Goal: Task Accomplishment & Management: Manage account settings

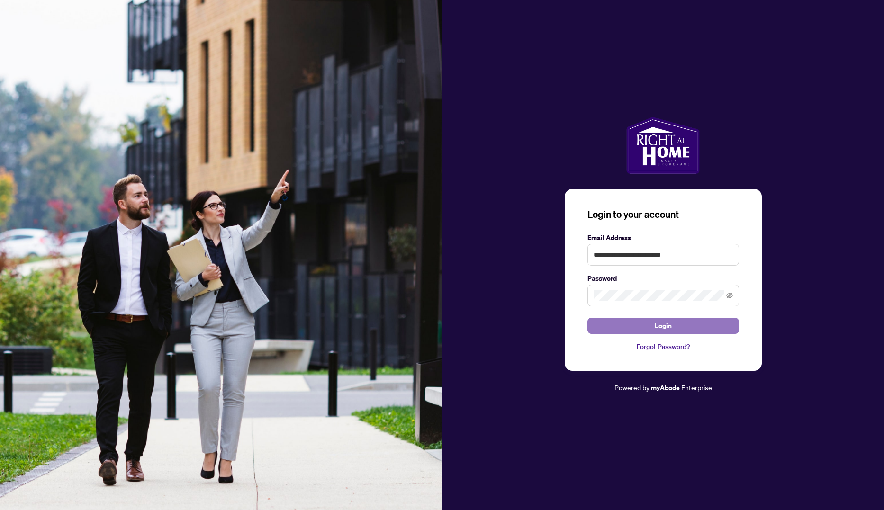
click at [670, 332] on span "Login" at bounding box center [663, 325] width 17 height 15
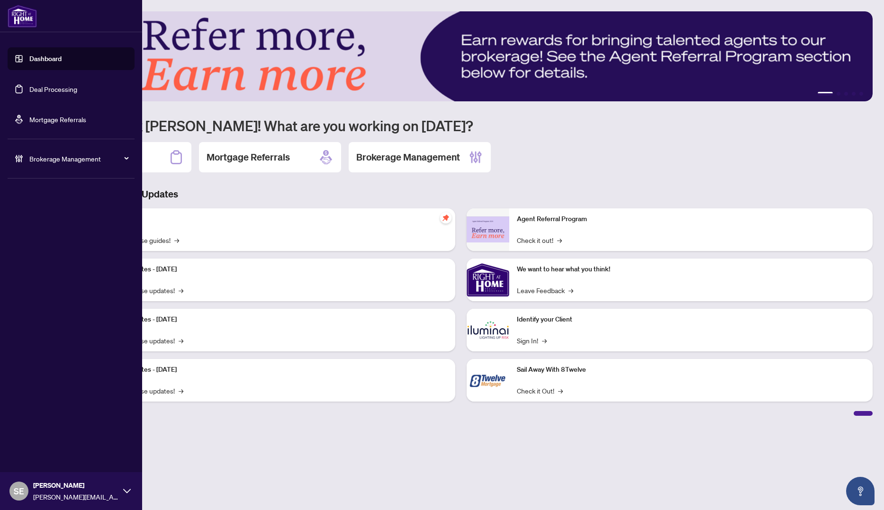
click at [35, 89] on link "Deal Processing" at bounding box center [53, 89] width 48 height 9
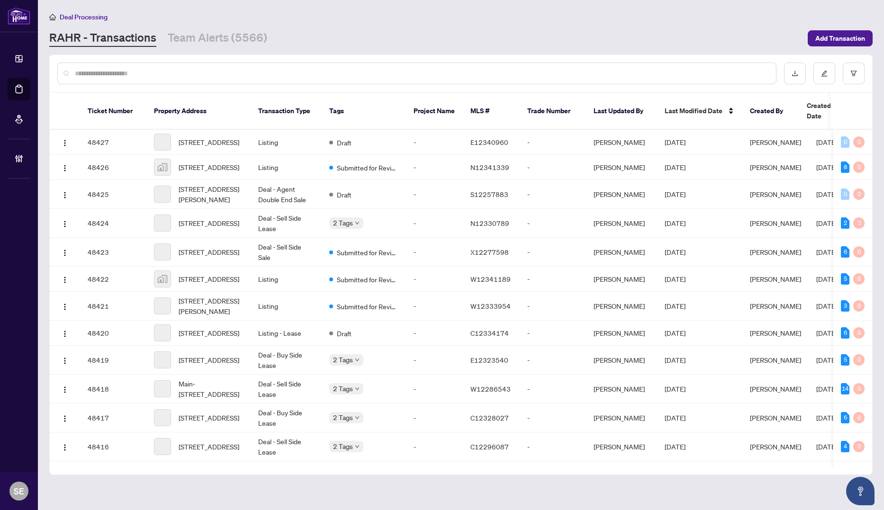
click at [211, 74] on input "text" at bounding box center [422, 73] width 694 height 10
paste input "*******"
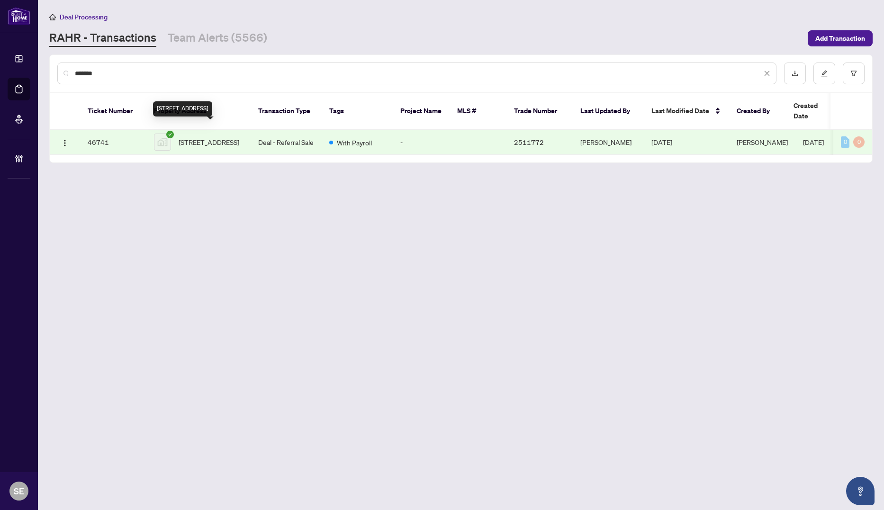
type input "*******"
click at [239, 137] on span "[STREET_ADDRESS]" at bounding box center [209, 142] width 61 height 10
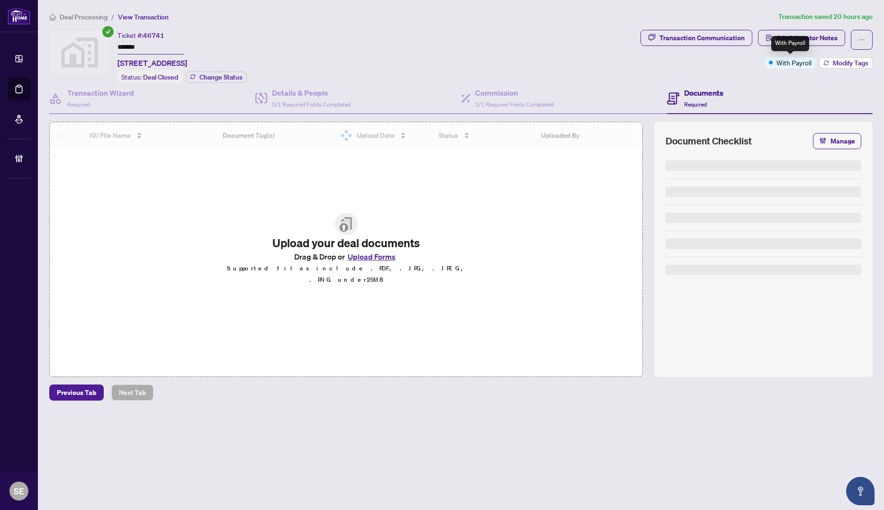
click at [838, 63] on span "Modify Tags" at bounding box center [851, 63] width 36 height 7
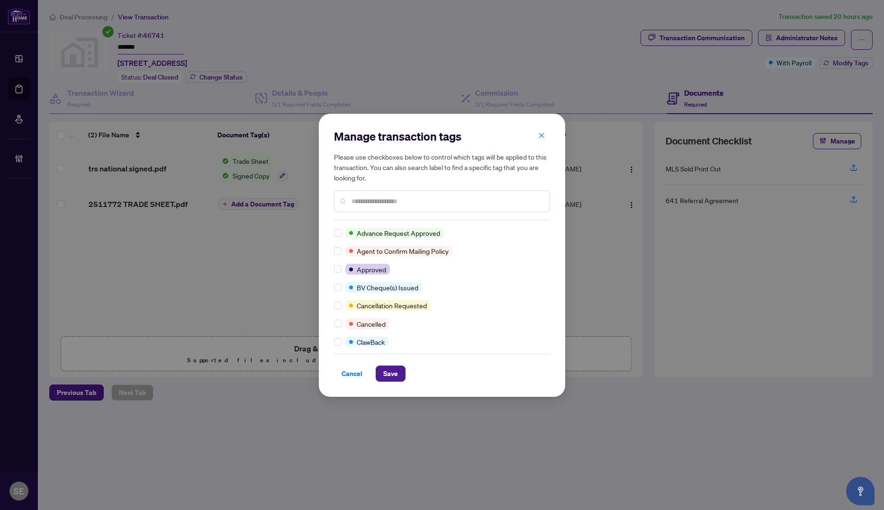
click at [380, 203] on input "text" at bounding box center [447, 201] width 191 height 10
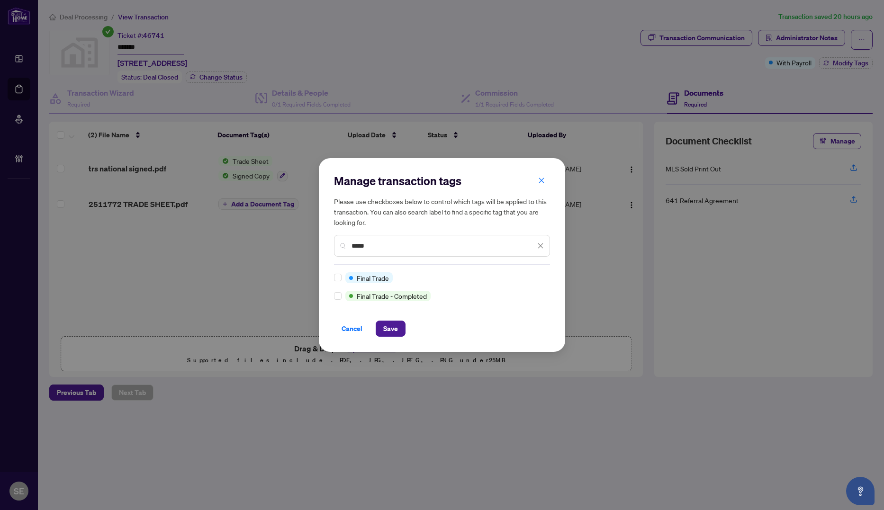
type input "*****"
click at [387, 329] on span "Save" at bounding box center [390, 328] width 15 height 15
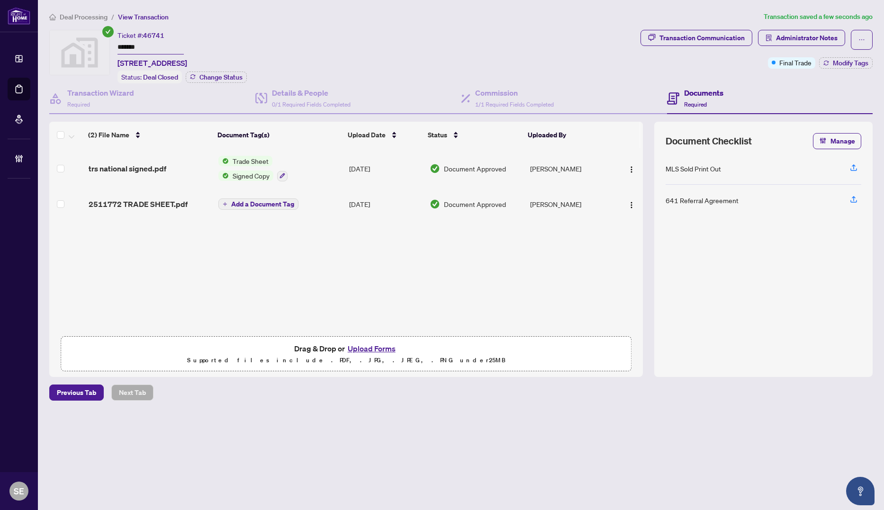
click at [642, 459] on main "Deal Processing / View Transaction Transaction saved a few seconds ago Ticket #…" at bounding box center [461, 255] width 846 height 510
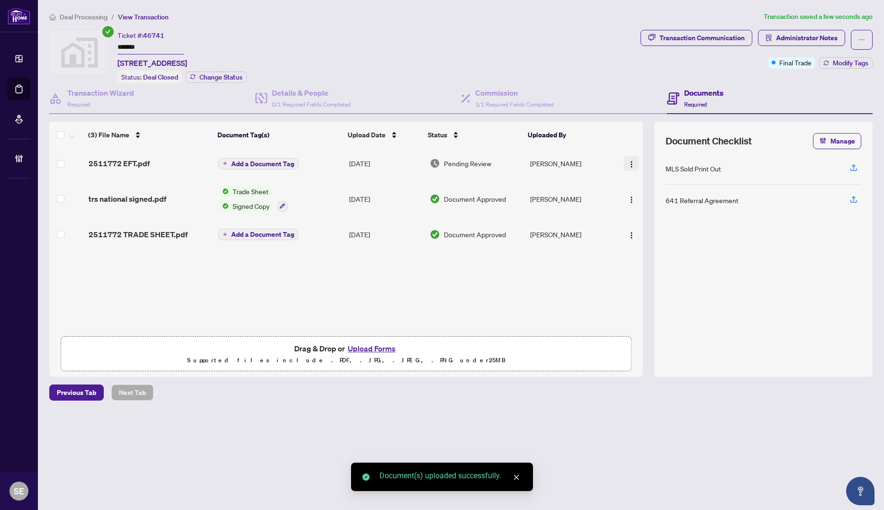
click at [629, 158] on span "button" at bounding box center [632, 163] width 8 height 10
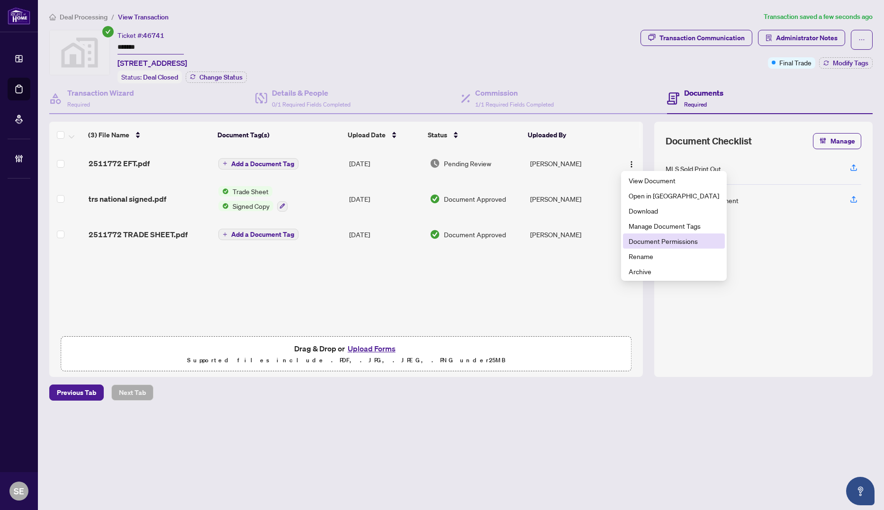
click at [660, 241] on span "Document Permissions" at bounding box center [674, 241] width 91 height 10
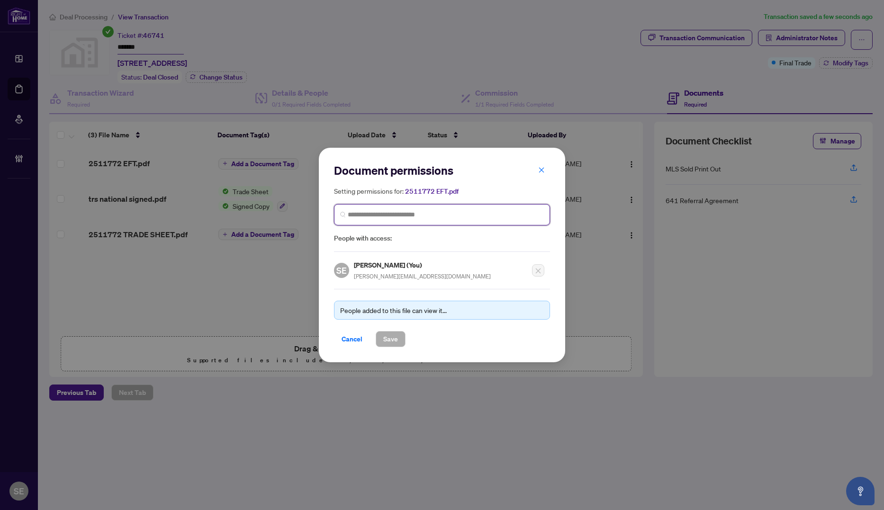
click at [410, 217] on input "search" at bounding box center [446, 215] width 196 height 10
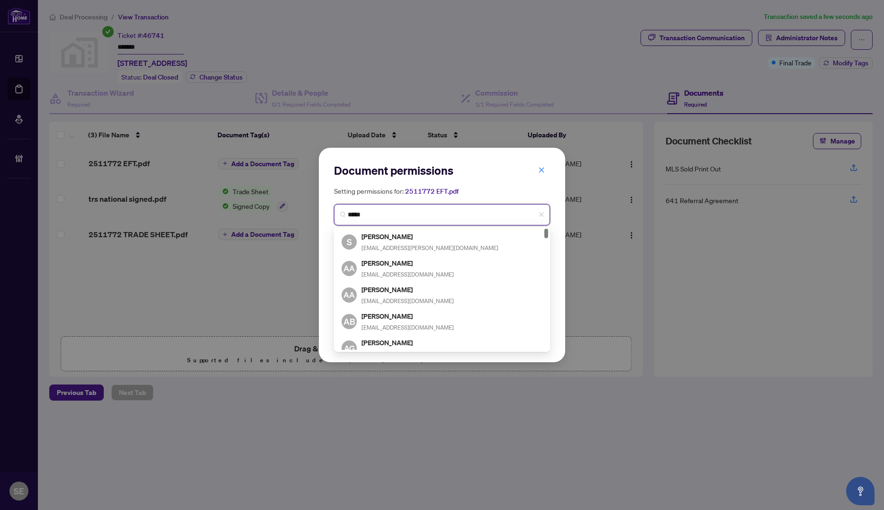
type input "******"
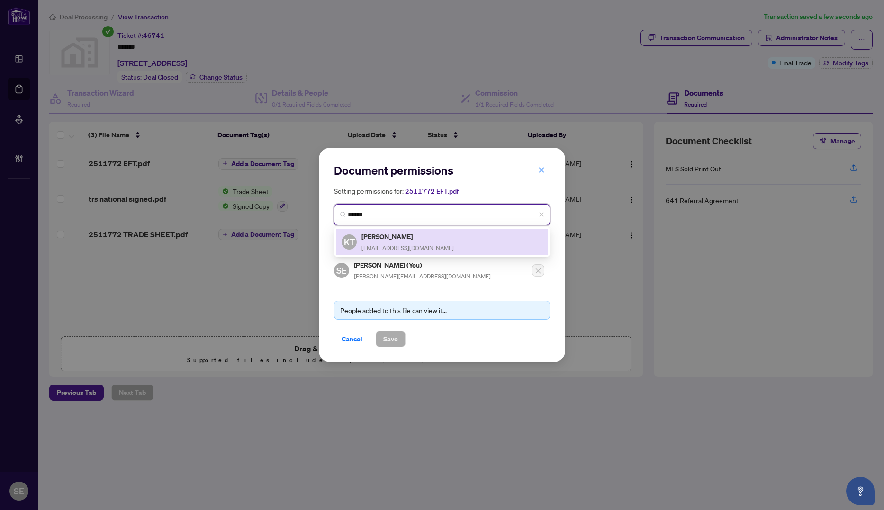
drag, startPoint x: 460, startPoint y: 239, endPoint x: 436, endPoint y: 278, distance: 45.1
click at [460, 239] on div "KT [PERSON_NAME] [EMAIL_ADDRESS][DOMAIN_NAME]" at bounding box center [442, 242] width 201 height 22
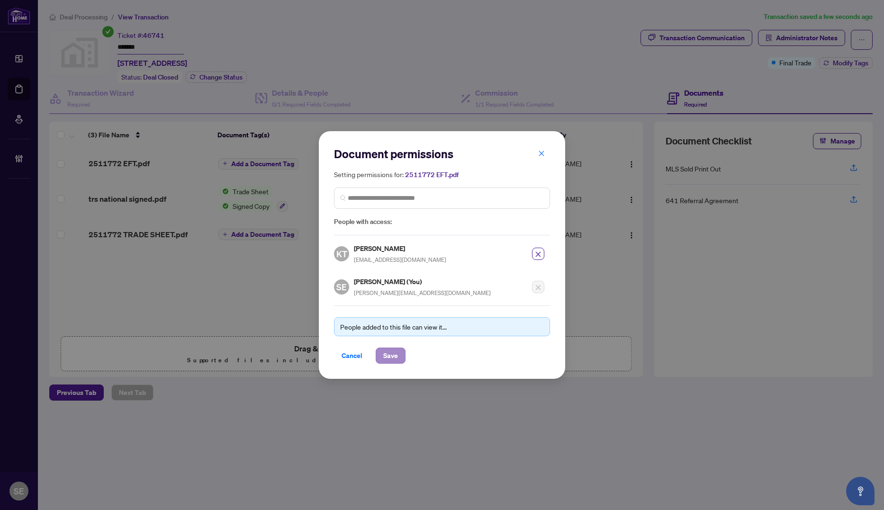
click at [389, 345] on div "People added to this file can view it... Cancel Save" at bounding box center [442, 335] width 216 height 58
click at [386, 350] on span "Save" at bounding box center [390, 355] width 15 height 15
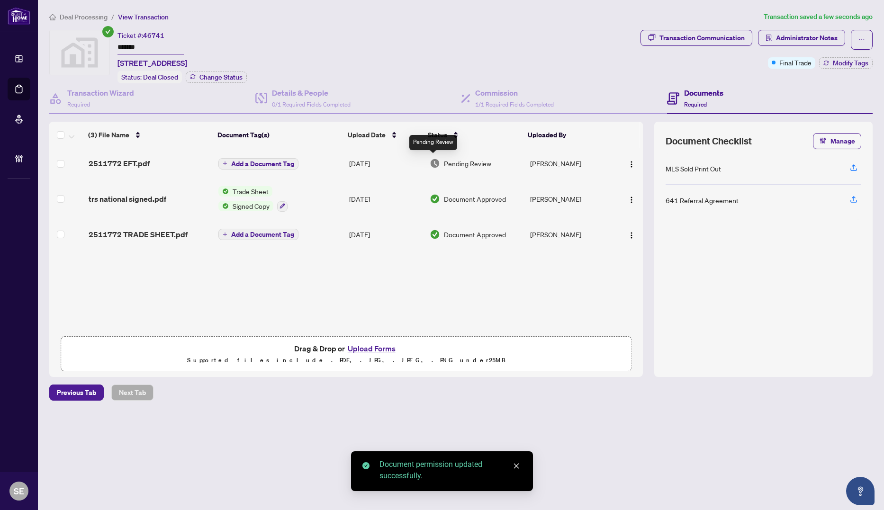
click at [440, 164] on div "Pending Review" at bounding box center [476, 163] width 93 height 10
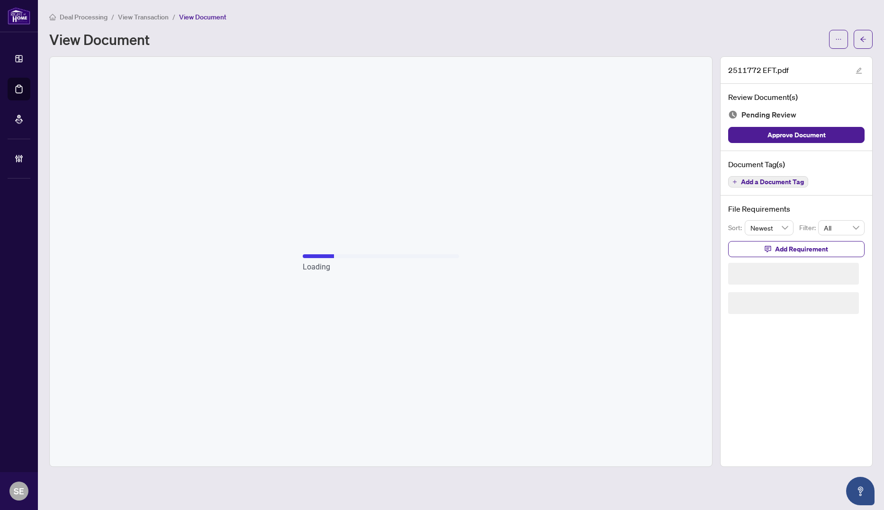
drag, startPoint x: 816, startPoint y: 130, endPoint x: 849, endPoint y: 72, distance: 67.5
click at [816, 130] on span "Approve Document" at bounding box center [797, 134] width 58 height 15
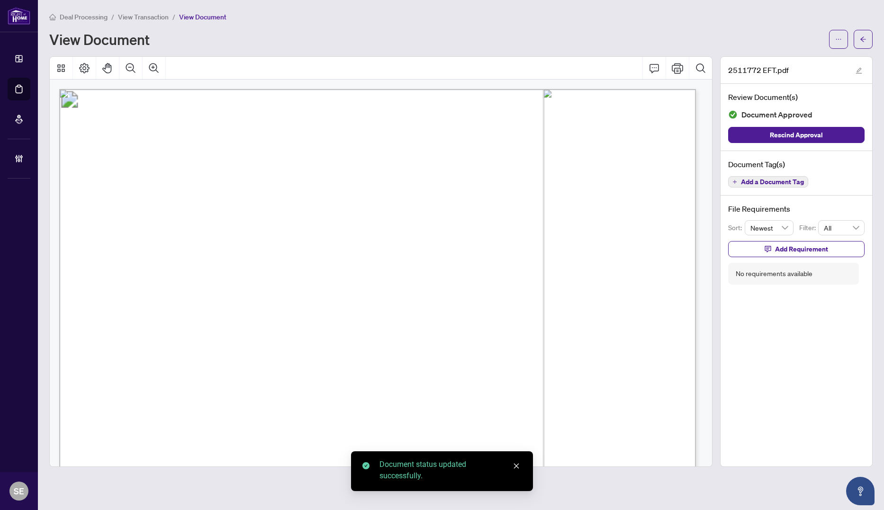
drag, startPoint x: 861, startPoint y: 37, endPoint x: 637, endPoint y: 1, distance: 227.0
click at [861, 37] on icon "arrow-left" at bounding box center [863, 39] width 7 height 7
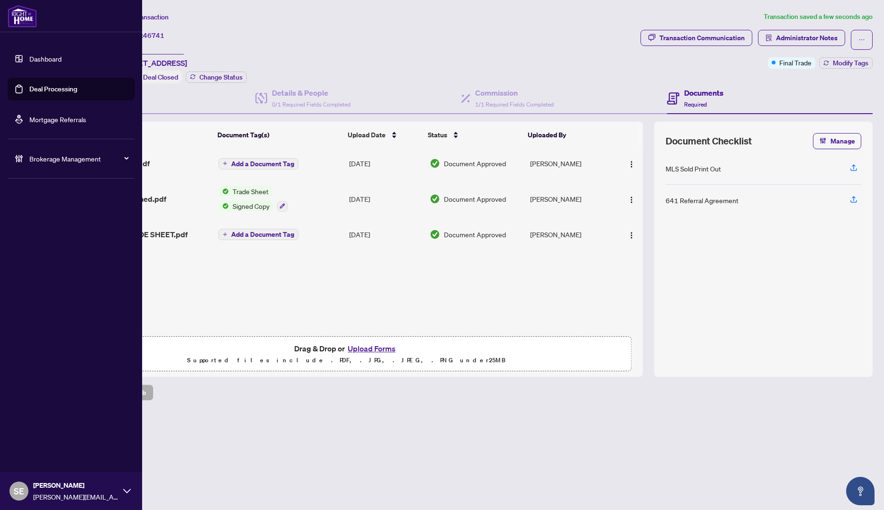
drag, startPoint x: 30, startPoint y: 89, endPoint x: 83, endPoint y: 91, distance: 53.1
click at [31, 89] on link "Deal Processing" at bounding box center [53, 89] width 48 height 9
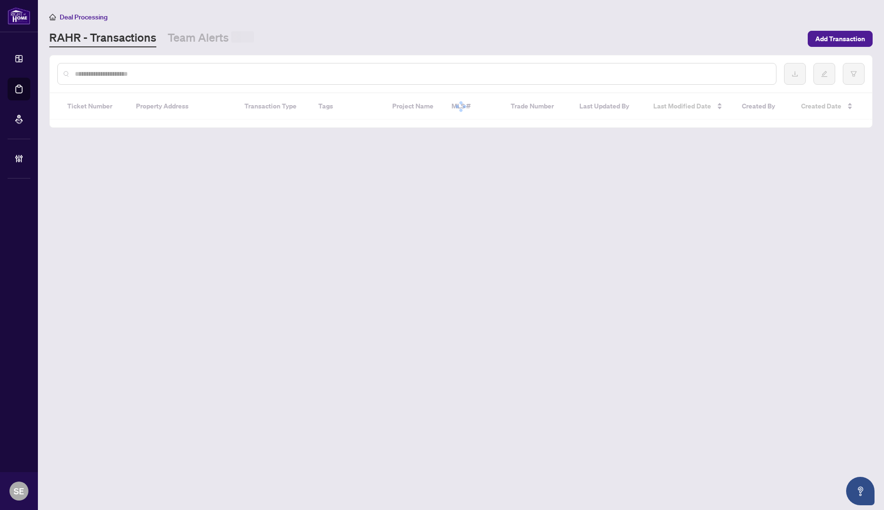
click at [220, 73] on input "text" at bounding box center [422, 74] width 694 height 10
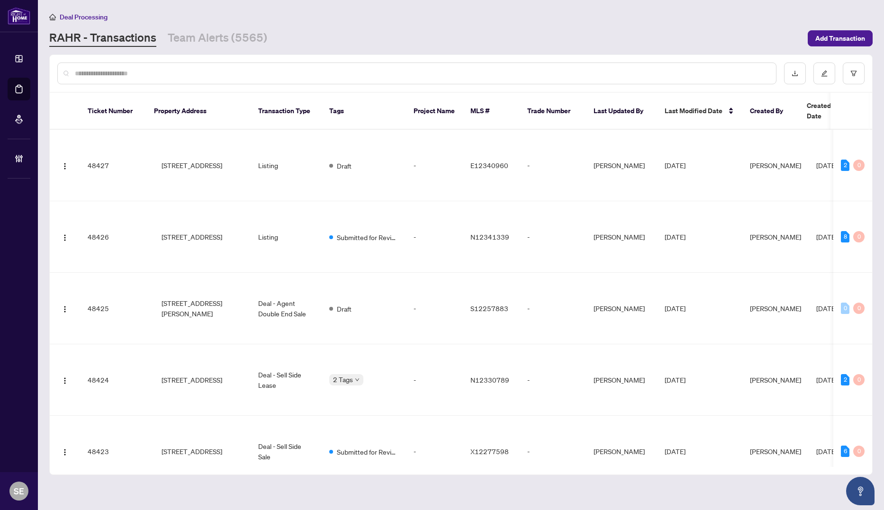
paste input "*******"
type input "*******"
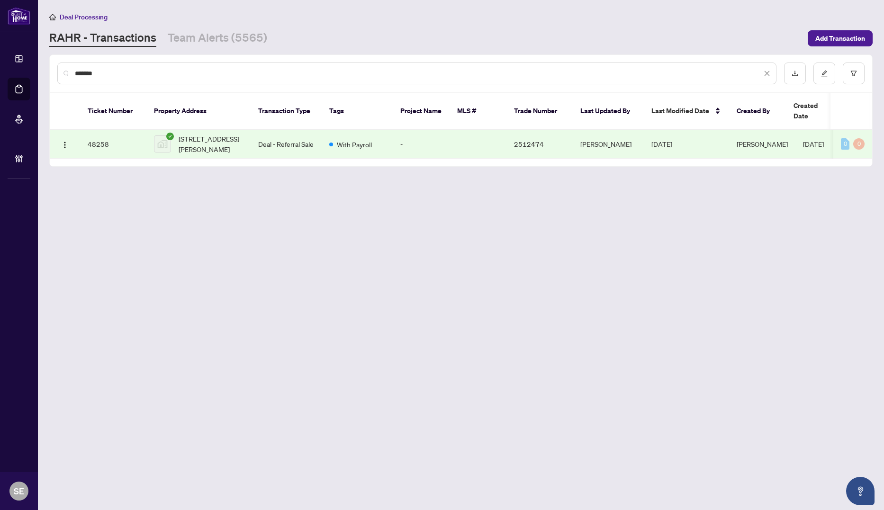
click at [240, 134] on span "[STREET_ADDRESS][PERSON_NAME]" at bounding box center [211, 144] width 64 height 21
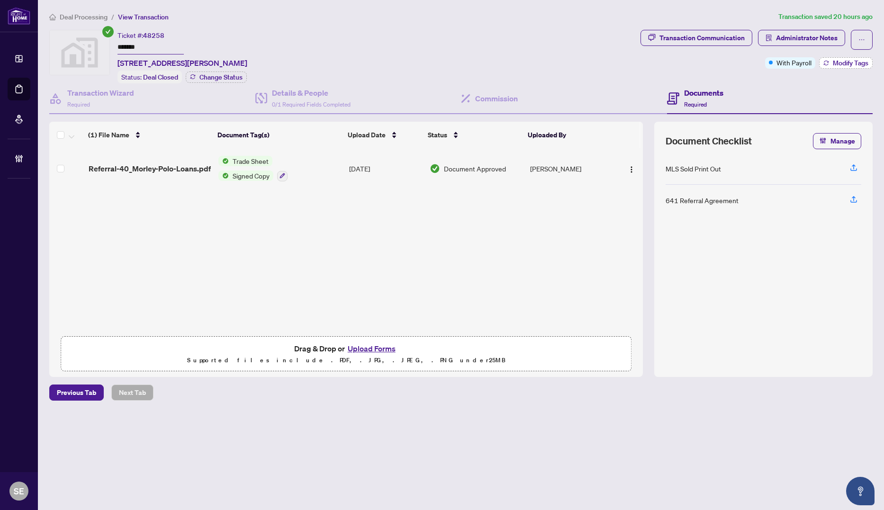
click at [847, 66] on span "Modify Tags" at bounding box center [851, 63] width 36 height 7
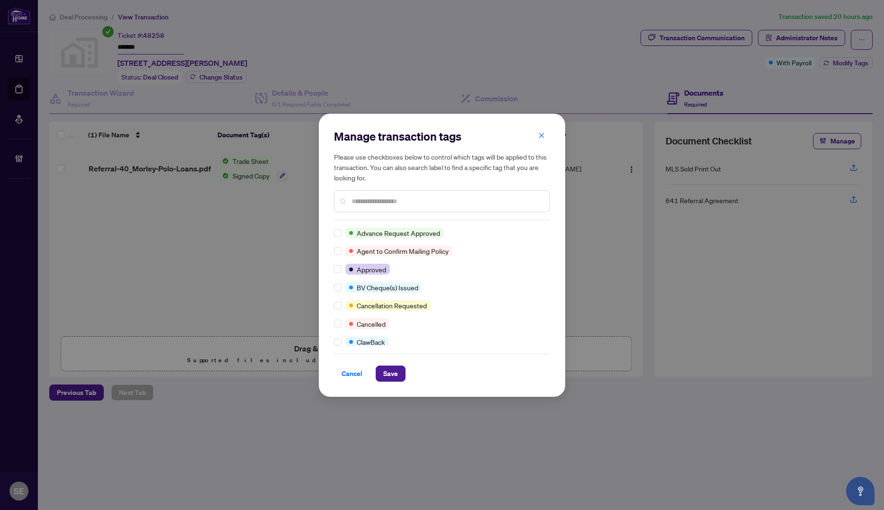
click at [377, 200] on input "text" at bounding box center [447, 201] width 191 height 10
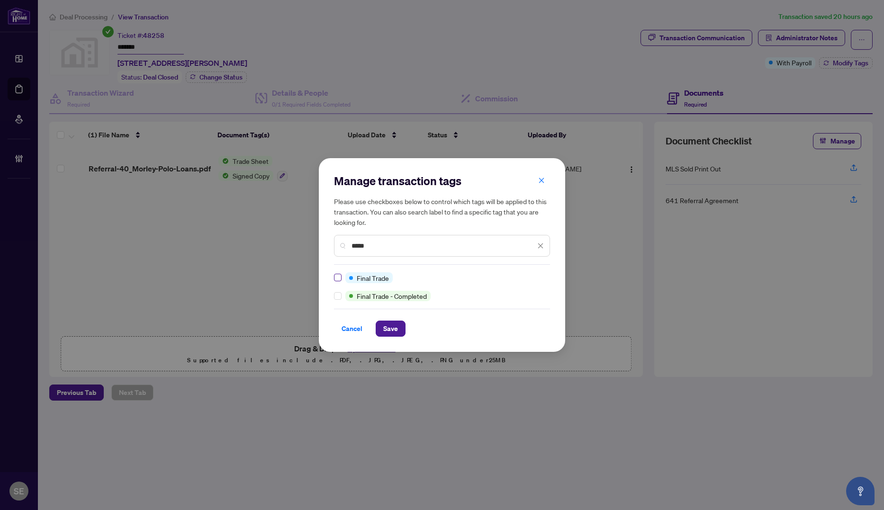
type input "*****"
drag, startPoint x: 394, startPoint y: 327, endPoint x: 393, endPoint y: 332, distance: 4.9
click at [394, 327] on span "Save" at bounding box center [390, 328] width 15 height 15
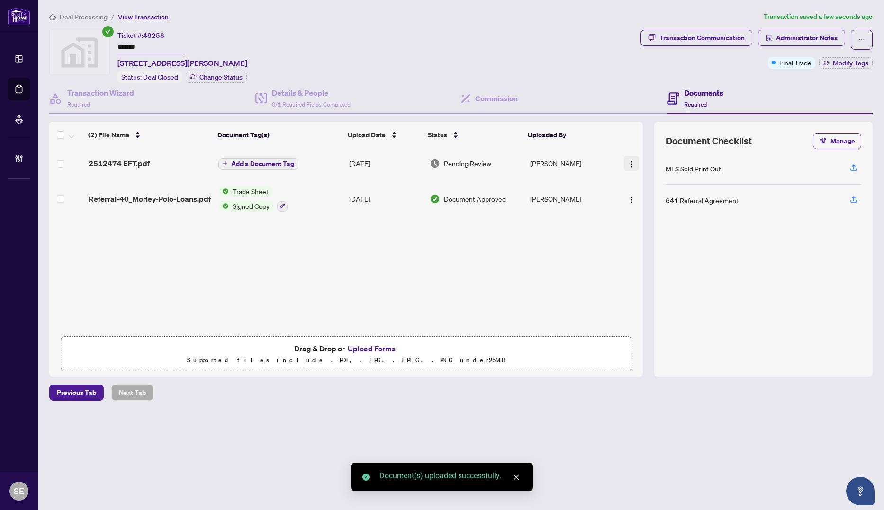
click at [629, 161] on img "button" at bounding box center [632, 165] width 8 height 8
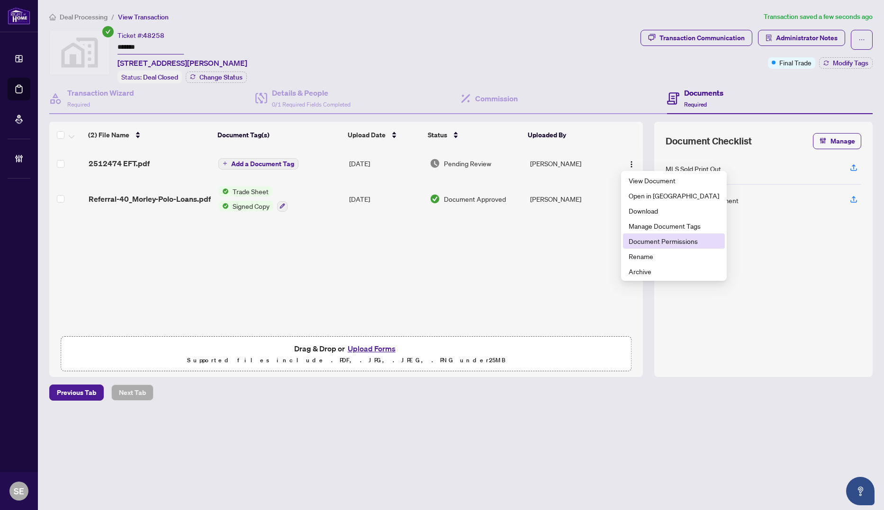
click at [652, 243] on span "Document Permissions" at bounding box center [674, 241] width 91 height 10
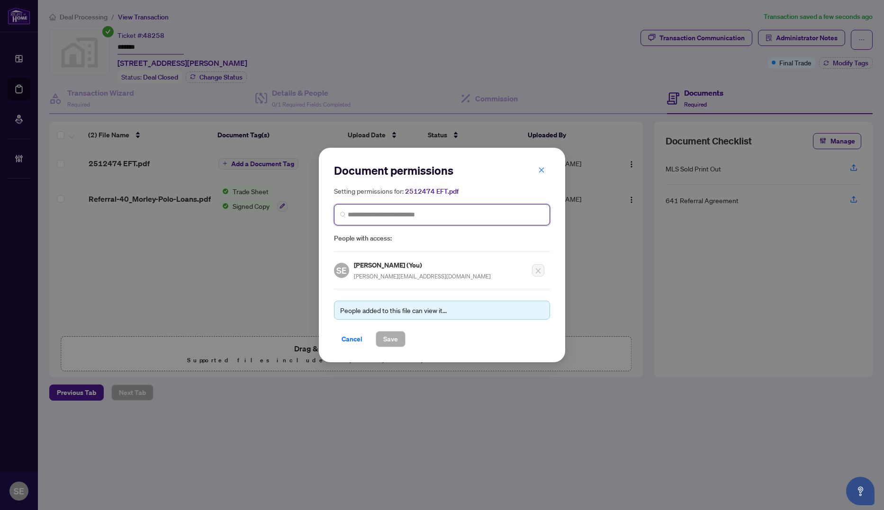
click at [394, 218] on input "search" at bounding box center [446, 215] width 196 height 10
type input "****"
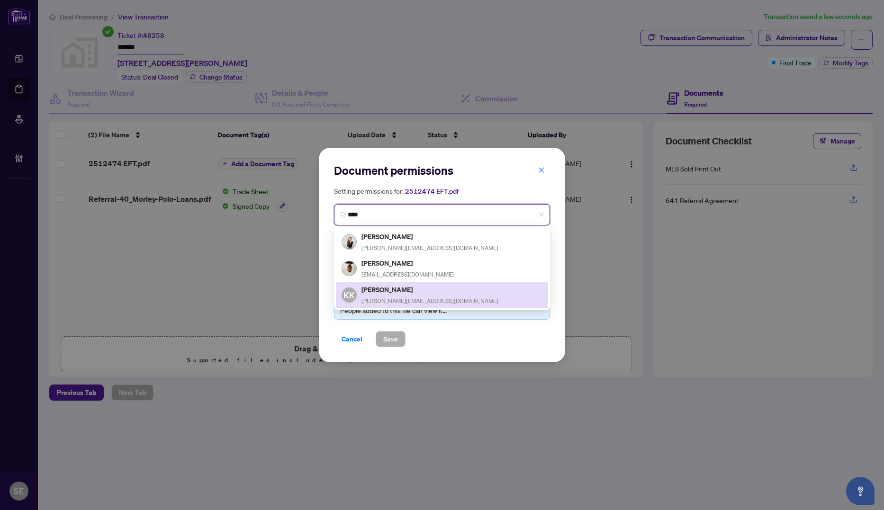
click at [426, 291] on div "KK [PERSON_NAME] [PERSON_NAME][EMAIL_ADDRESS][DOMAIN_NAME]" at bounding box center [442, 295] width 201 height 22
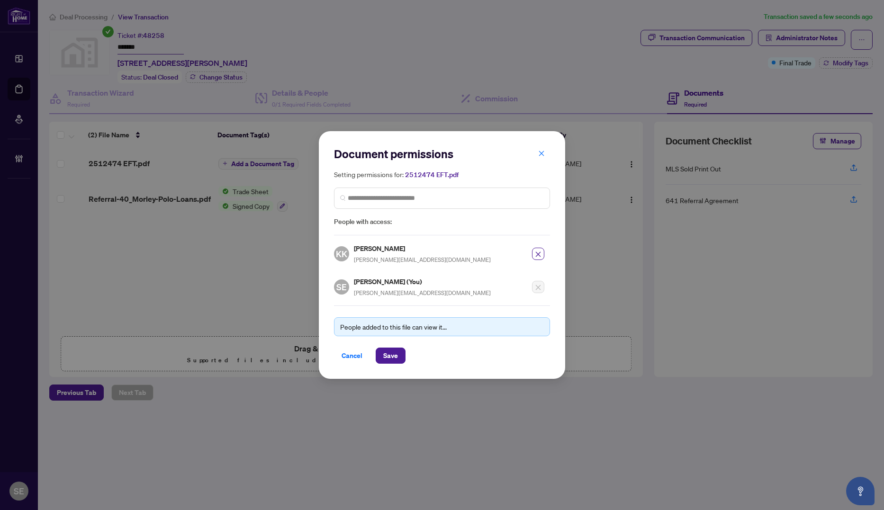
drag, startPoint x: 385, startPoint y: 348, endPoint x: 452, endPoint y: 350, distance: 66.4
click at [385, 348] on span "Save" at bounding box center [390, 355] width 15 height 15
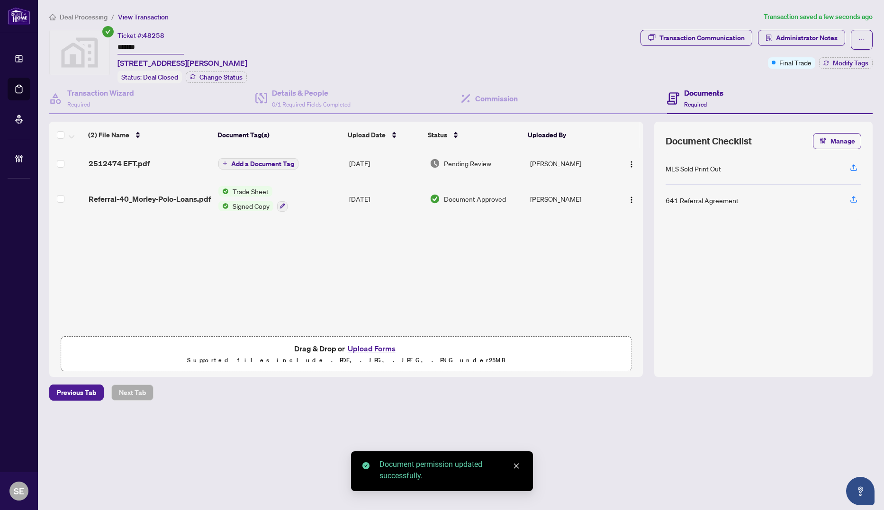
click at [498, 161] on div "Pending Review" at bounding box center [476, 163] width 93 height 10
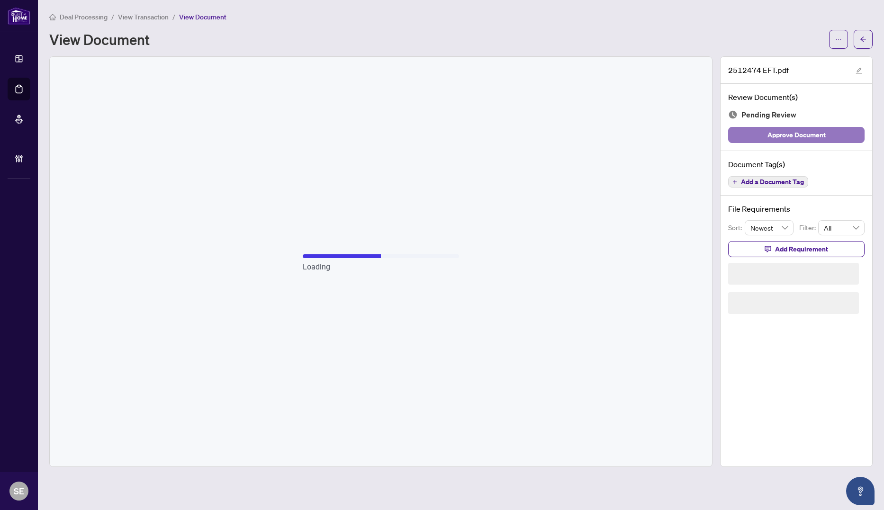
click at [818, 131] on span "Approve Document" at bounding box center [797, 134] width 58 height 15
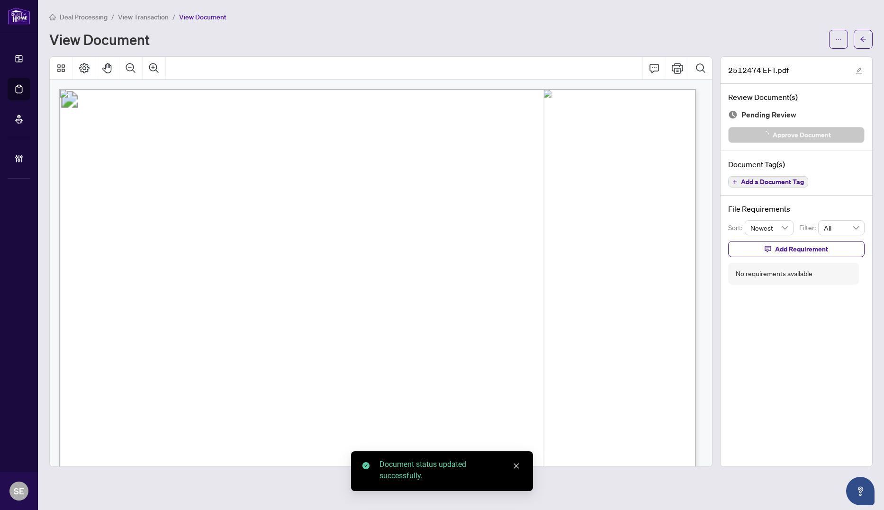
drag, startPoint x: 857, startPoint y: 42, endPoint x: 635, endPoint y: 3, distance: 225.7
click at [857, 42] on button "button" at bounding box center [863, 39] width 19 height 19
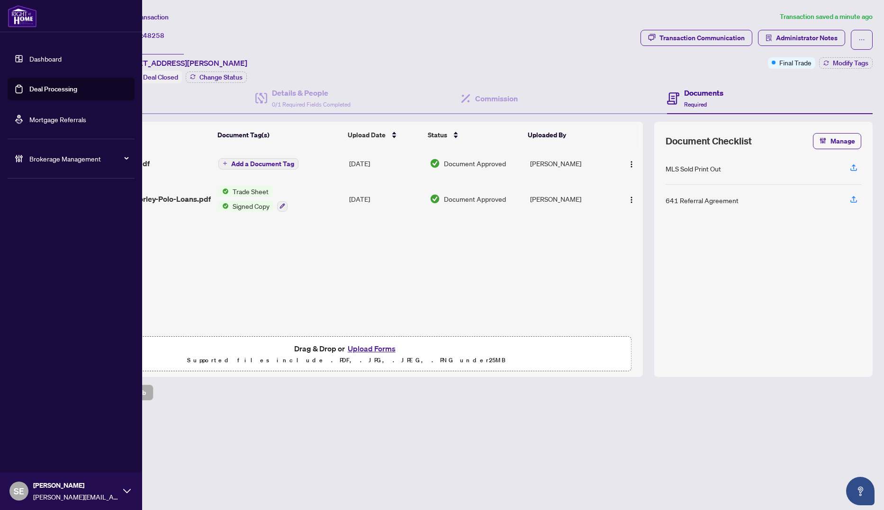
click at [29, 93] on link "Deal Processing" at bounding box center [53, 89] width 48 height 9
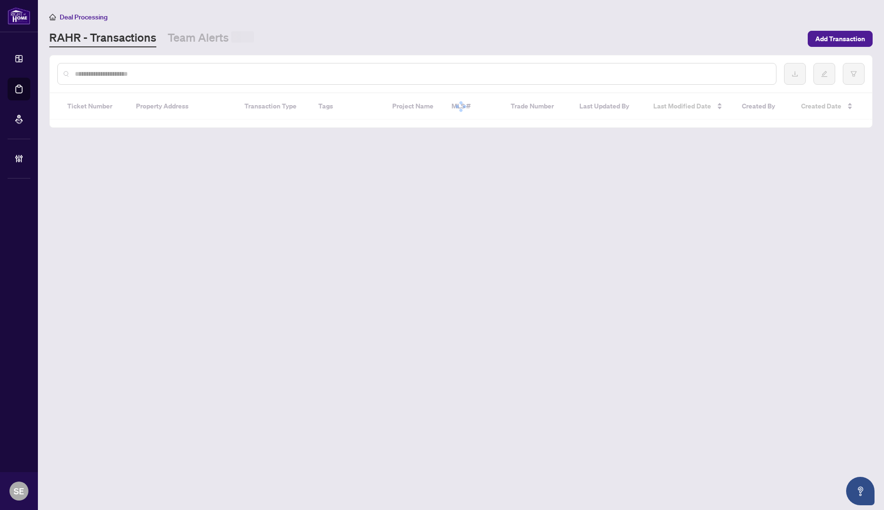
click at [269, 73] on input "text" at bounding box center [422, 74] width 694 height 10
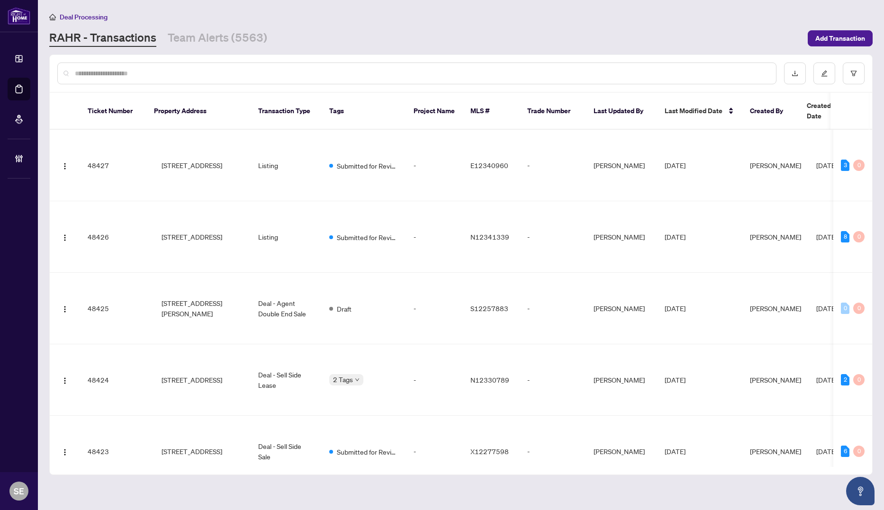
paste input "*******"
type input "*******"
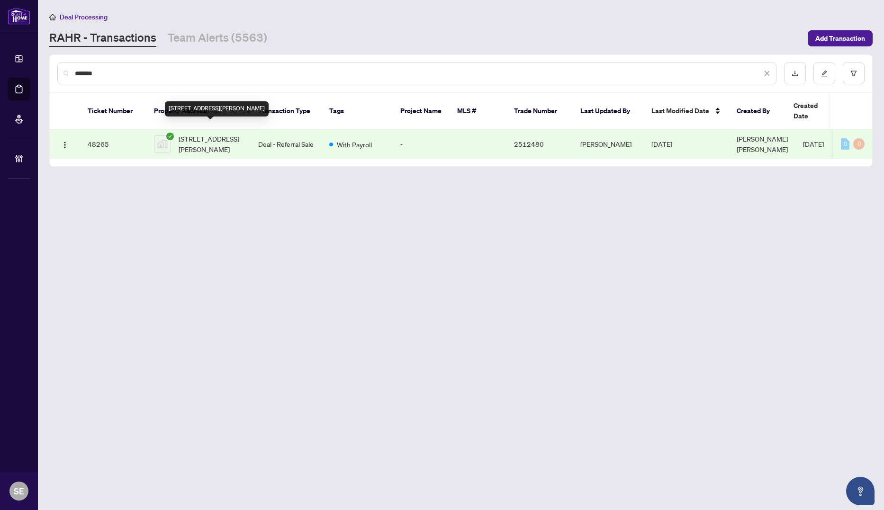
drag, startPoint x: 255, startPoint y: 123, endPoint x: 239, endPoint y: 127, distance: 17.0
click at [239, 134] on span "[STREET_ADDRESS][PERSON_NAME]" at bounding box center [211, 144] width 64 height 21
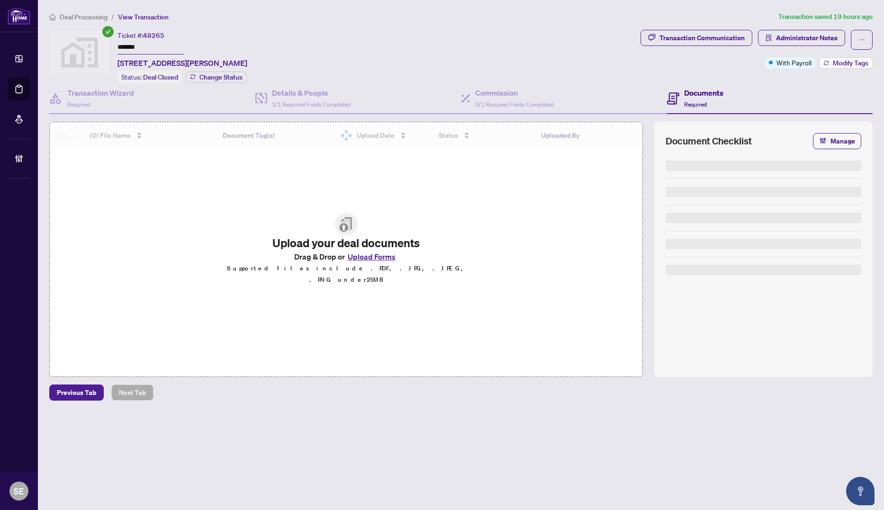
click at [845, 60] on span "Modify Tags" at bounding box center [851, 63] width 36 height 7
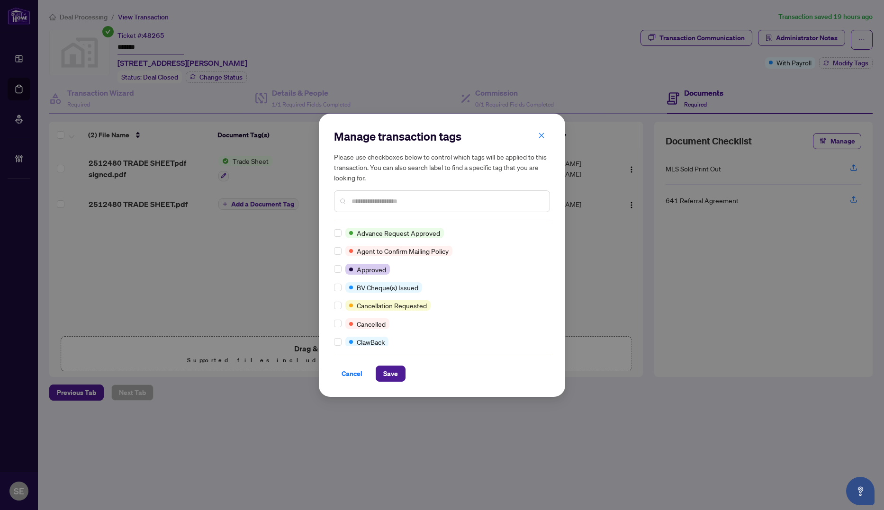
click at [381, 202] on input "text" at bounding box center [447, 201] width 191 height 10
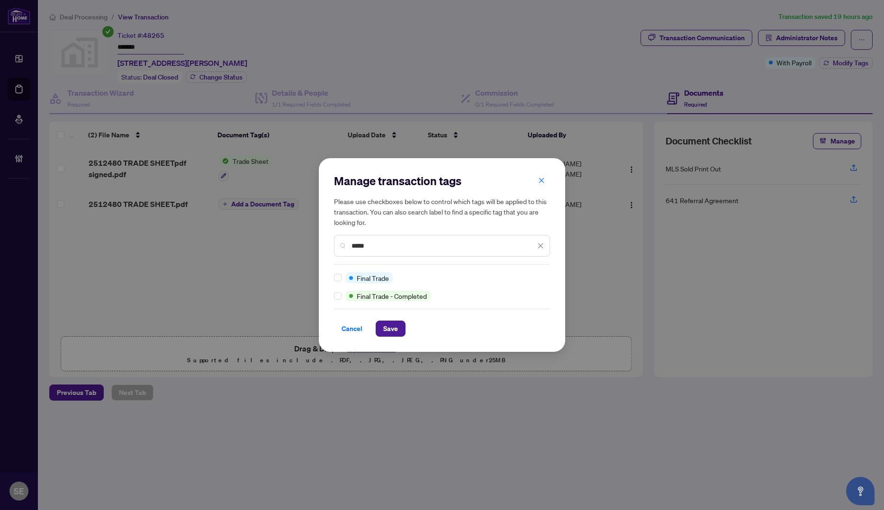
type input "*****"
click at [387, 327] on span "Save" at bounding box center [390, 328] width 15 height 15
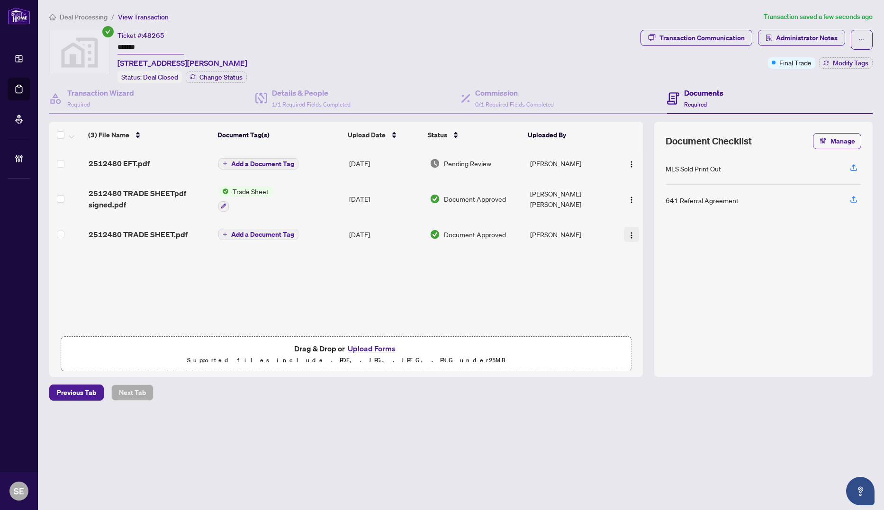
click at [628, 233] on img "button" at bounding box center [632, 236] width 8 height 8
click at [655, 323] on span "Rename" at bounding box center [674, 327] width 91 height 10
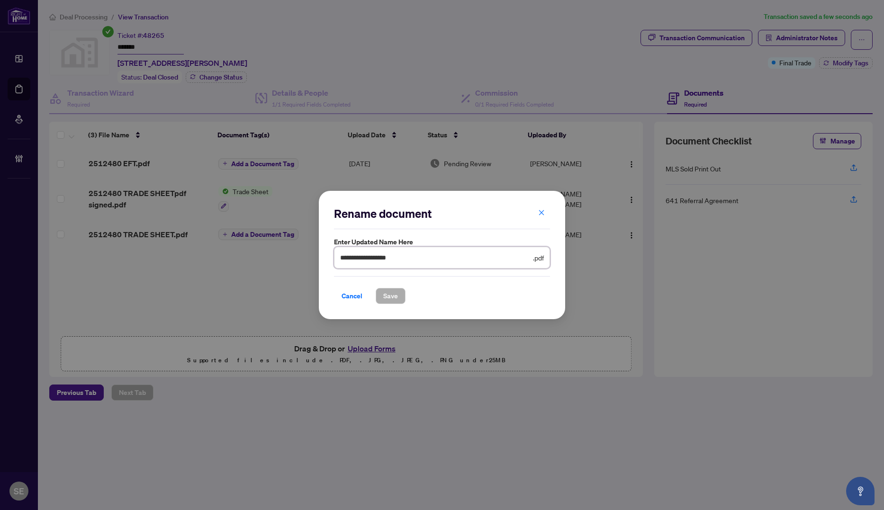
drag, startPoint x: 368, startPoint y: 257, endPoint x: 445, endPoint y: 256, distance: 77.3
click at [445, 256] on input "**********" at bounding box center [435, 258] width 191 height 10
type input "**********"
click at [396, 292] on span "Save" at bounding box center [390, 296] width 15 height 15
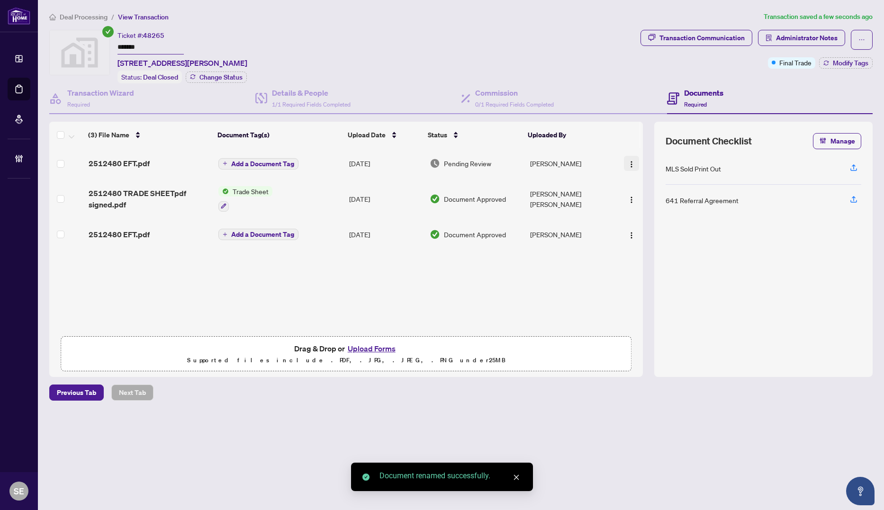
click at [630, 158] on span "button" at bounding box center [632, 163] width 8 height 10
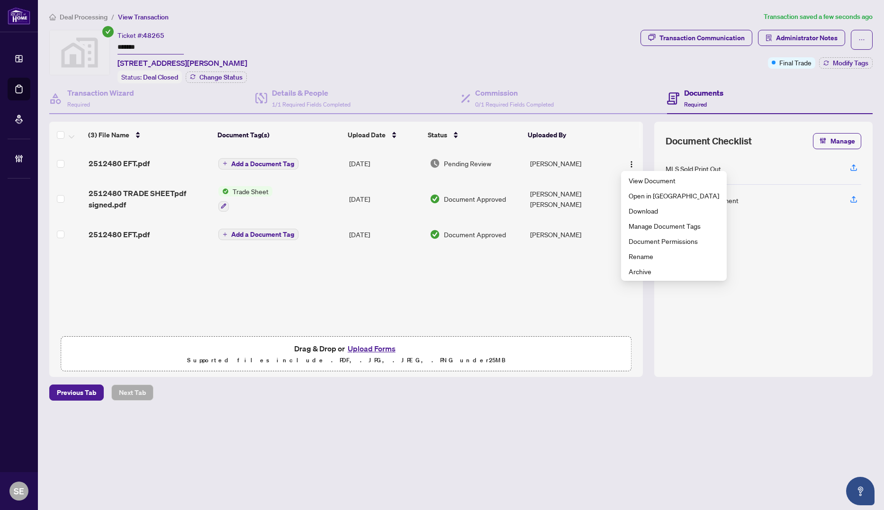
drag, startPoint x: 544, startPoint y: 263, endPoint x: 502, endPoint y: 229, distance: 53.3
click at [544, 263] on div "(3) File Name Document Tag(s) Upload Date Status Uploaded By 2512480 EFT.pdf Ad…" at bounding box center [346, 249] width 594 height 255
click at [476, 163] on span "Pending Review" at bounding box center [467, 163] width 47 height 10
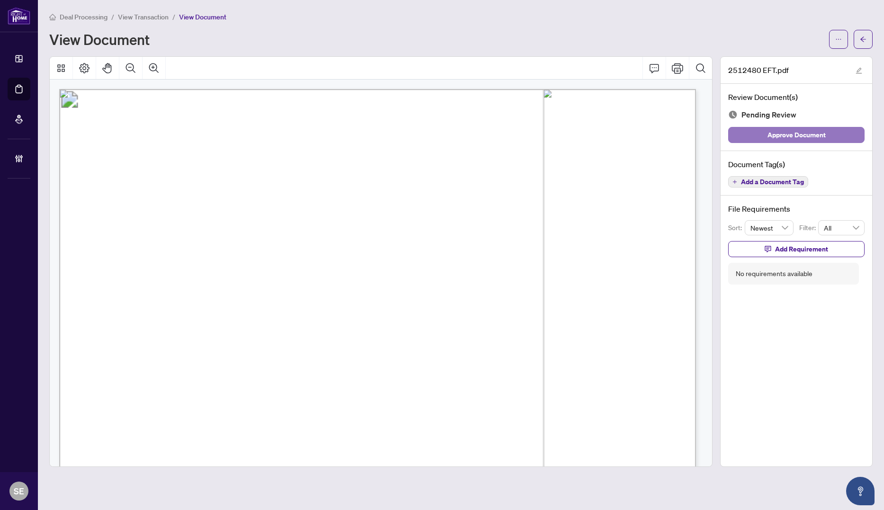
click at [795, 131] on span "Approve Document" at bounding box center [797, 134] width 58 height 15
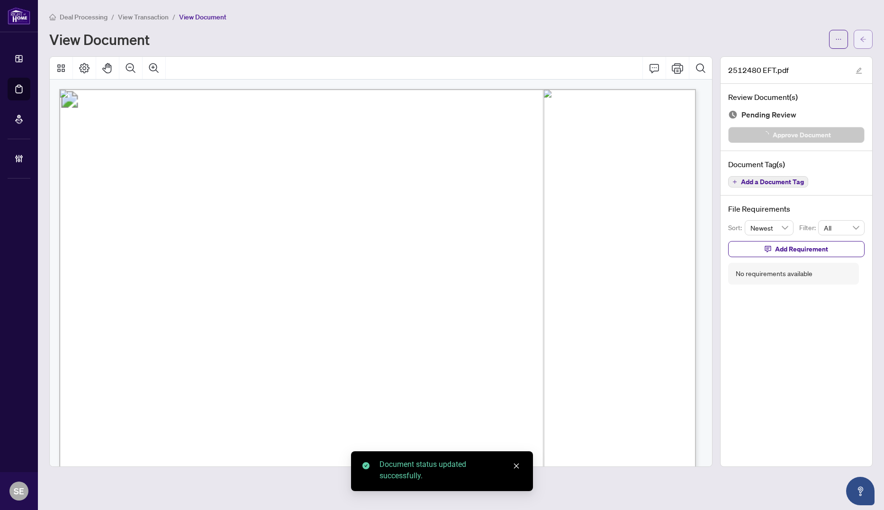
click at [859, 41] on button "button" at bounding box center [863, 39] width 19 height 19
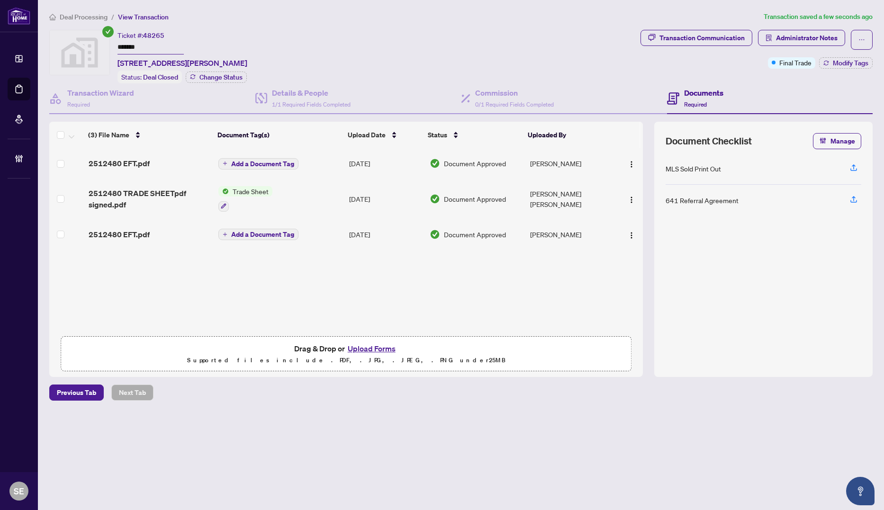
click at [352, 233] on td "[DATE]" at bounding box center [385, 234] width 80 height 30
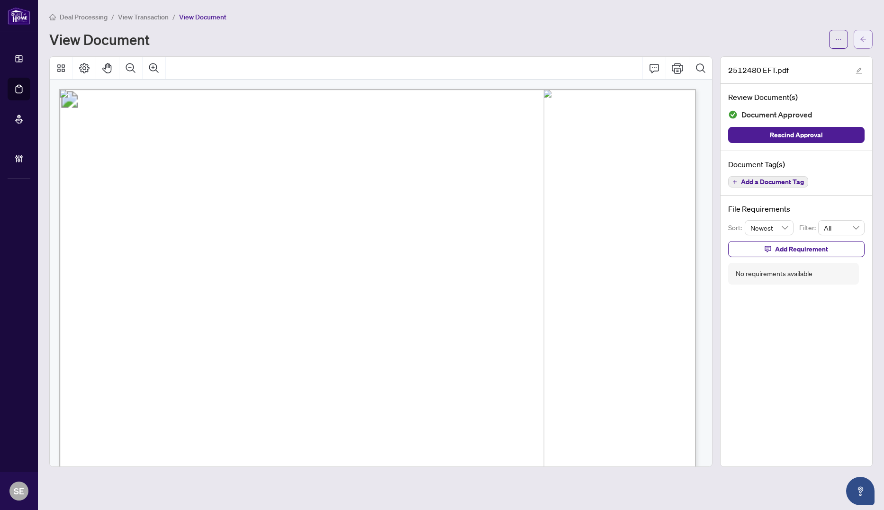
drag, startPoint x: 852, startPoint y: 36, endPoint x: 863, endPoint y: 35, distance: 10.6
click at [863, 35] on span "button" at bounding box center [863, 39] width 7 height 15
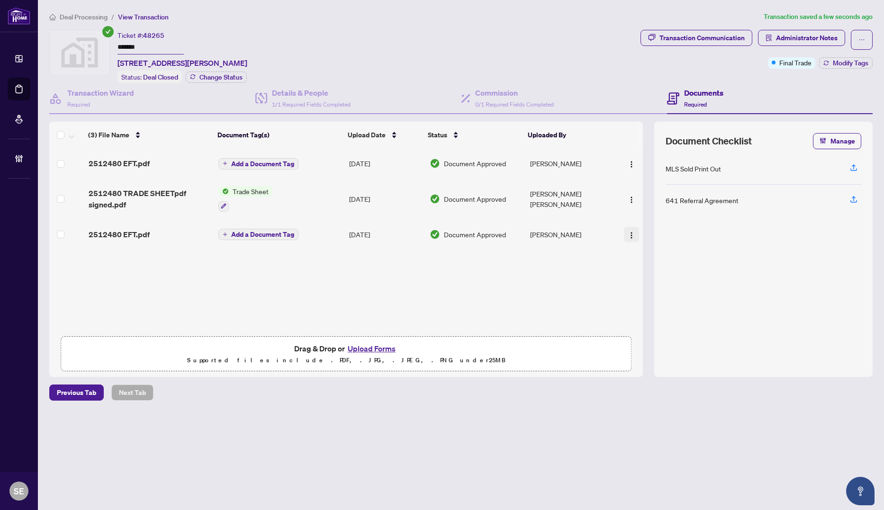
click at [631, 234] on img "button" at bounding box center [632, 236] width 8 height 8
click at [650, 339] on span "Archive" at bounding box center [674, 342] width 91 height 10
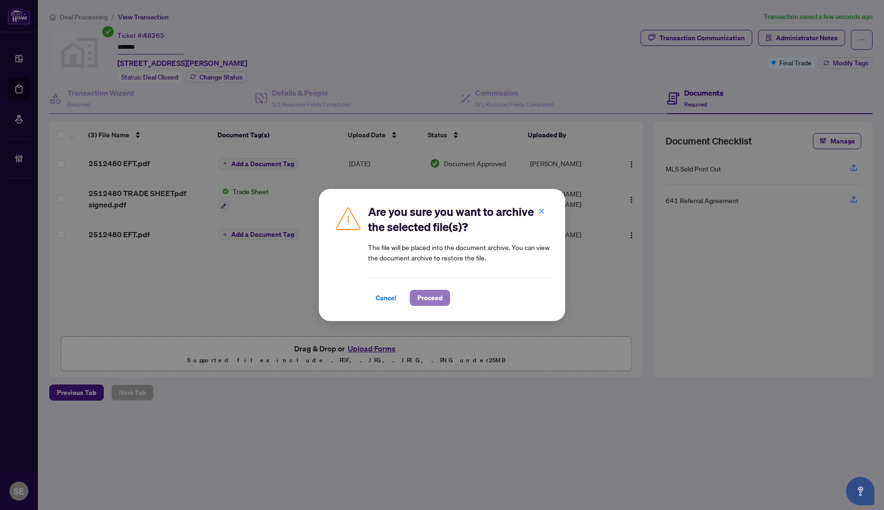
click at [433, 297] on span "Proceed" at bounding box center [430, 298] width 25 height 15
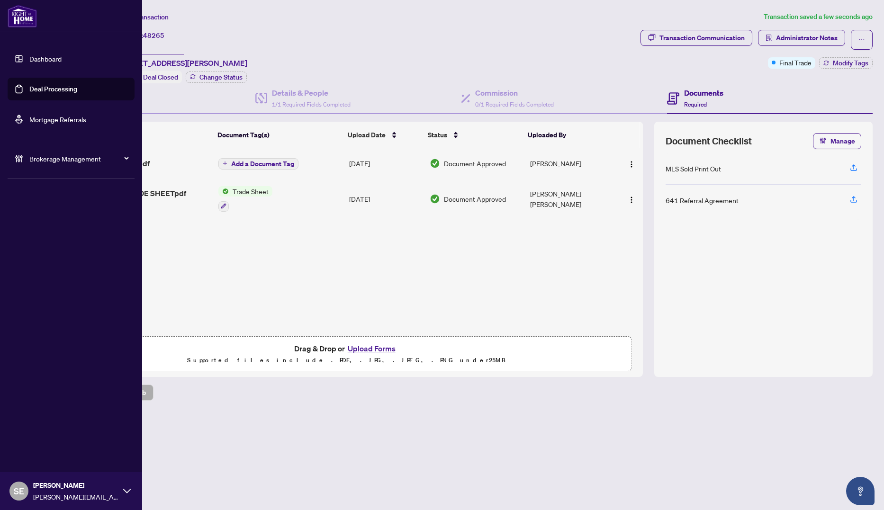
drag, startPoint x: 39, startPoint y: 83, endPoint x: 129, endPoint y: 90, distance: 90.3
click at [39, 85] on link "Deal Processing" at bounding box center [53, 89] width 48 height 9
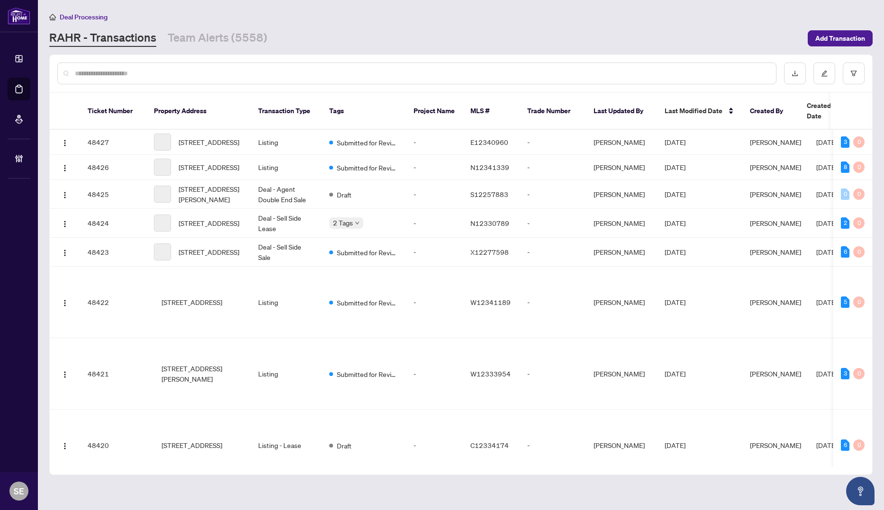
click at [246, 72] on input "text" at bounding box center [422, 73] width 694 height 10
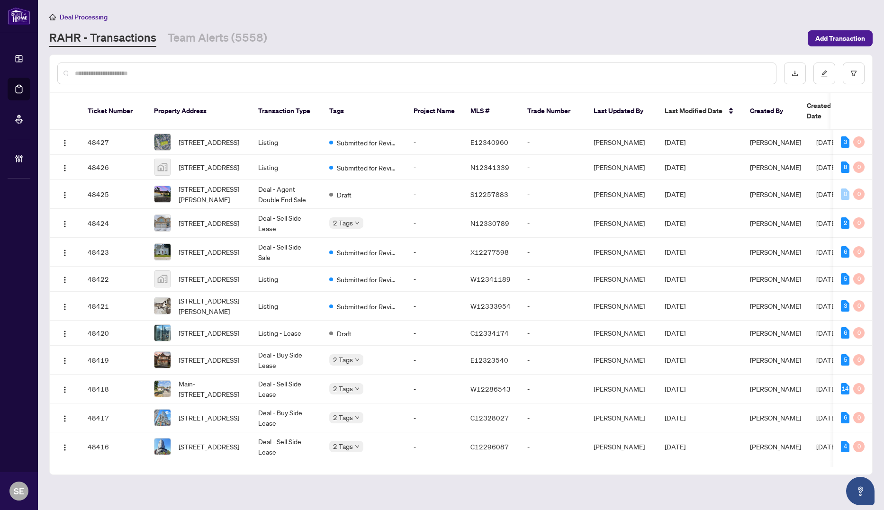
paste input "*******"
type input "*******"
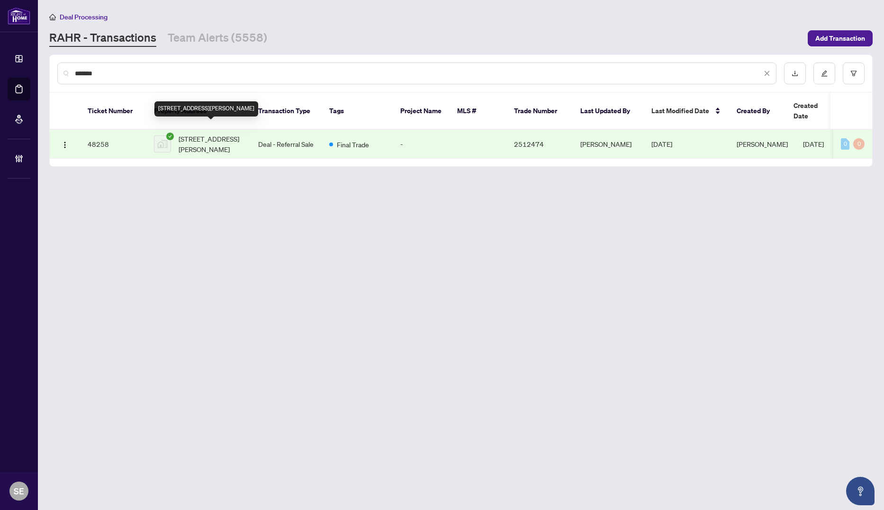
click at [251, 135] on td "Deal - Referral Sale" at bounding box center [286, 144] width 71 height 29
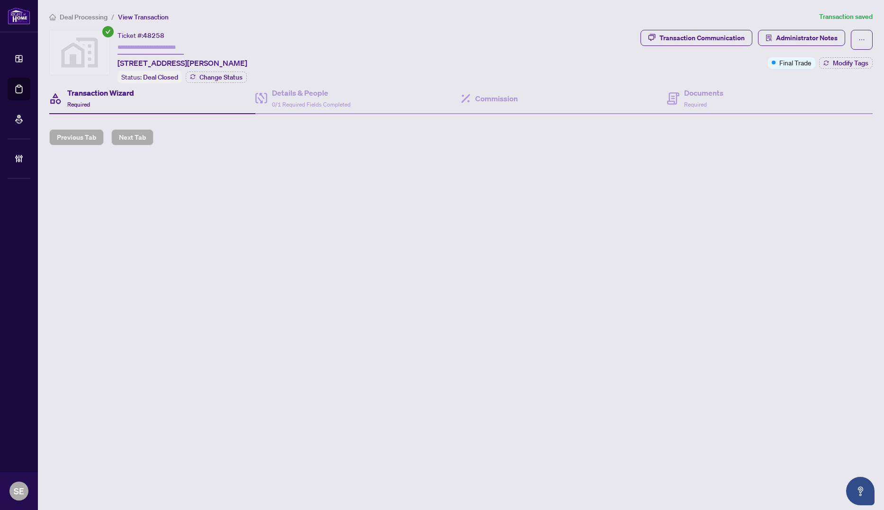
type input "*******"
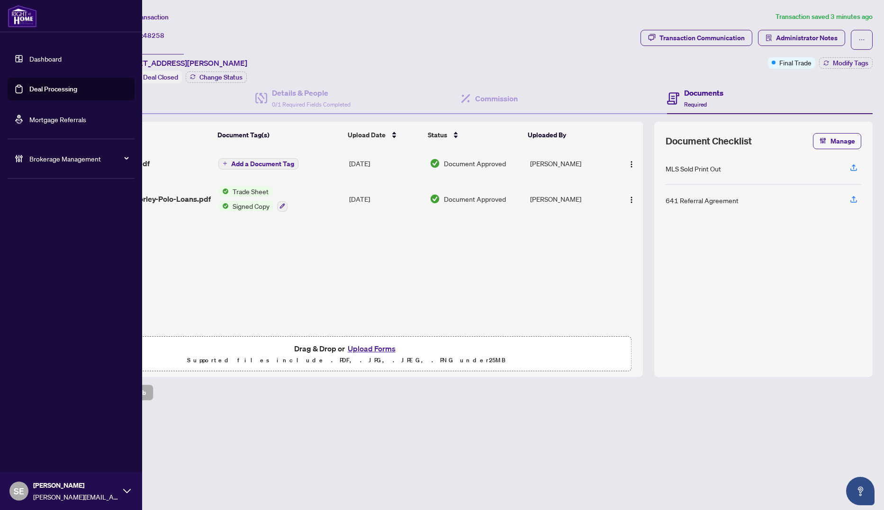
drag, startPoint x: 15, startPoint y: 85, endPoint x: 26, endPoint y: 86, distance: 10.9
click at [29, 85] on link "Deal Processing" at bounding box center [53, 89] width 48 height 9
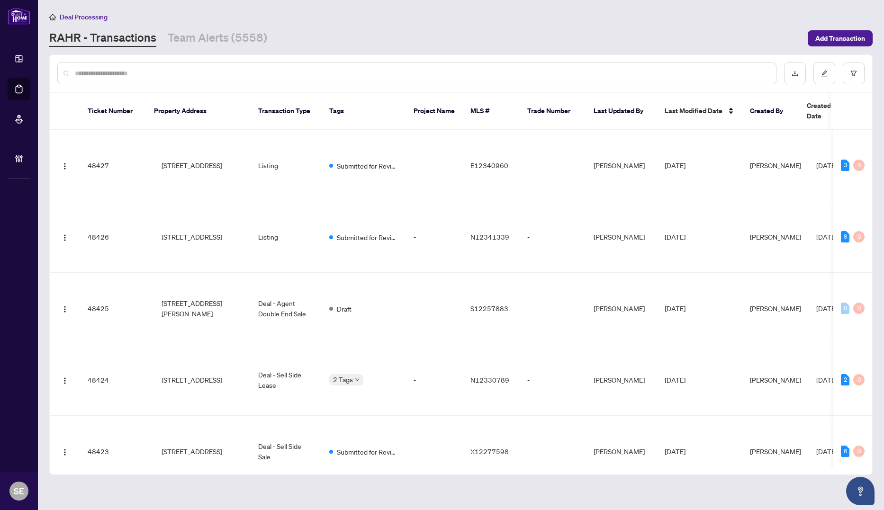
click at [209, 73] on input "text" at bounding box center [422, 73] width 694 height 10
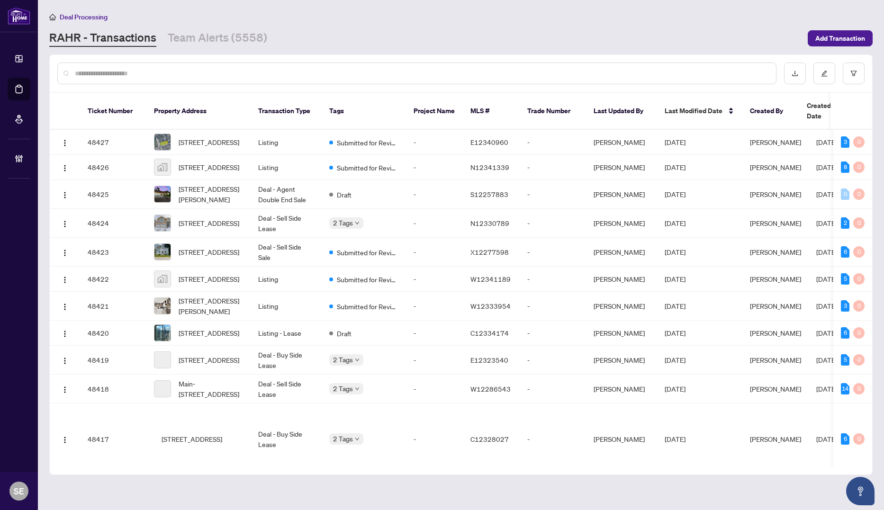
paste input "*******"
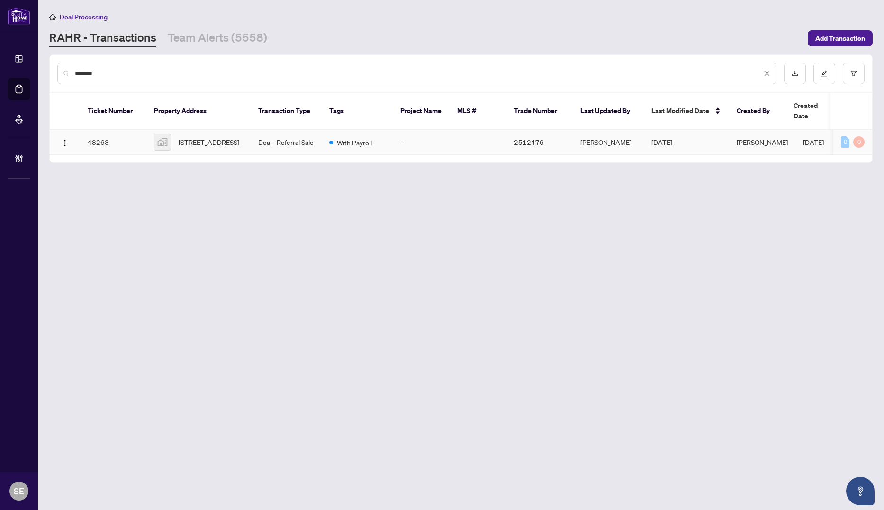
type input "*******"
click at [303, 136] on td "Deal - Referral Sale" at bounding box center [286, 142] width 71 height 25
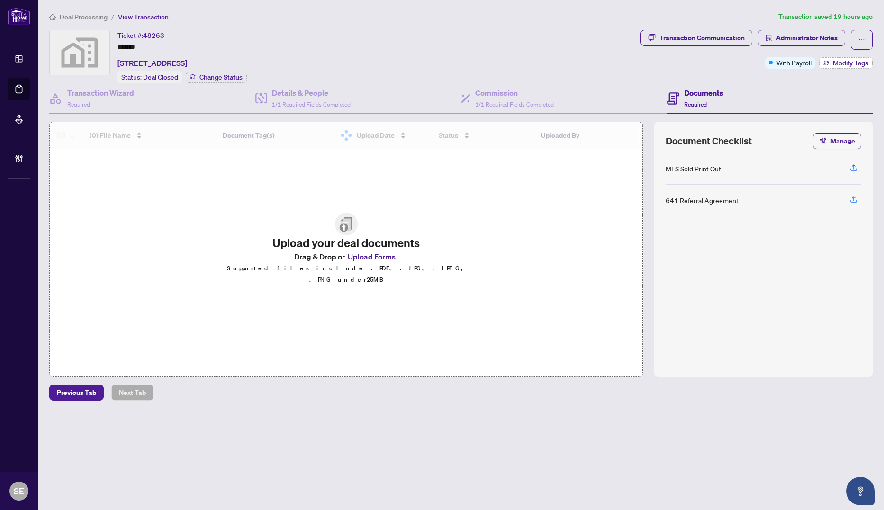
click at [852, 62] on span "Modify Tags" at bounding box center [851, 63] width 36 height 7
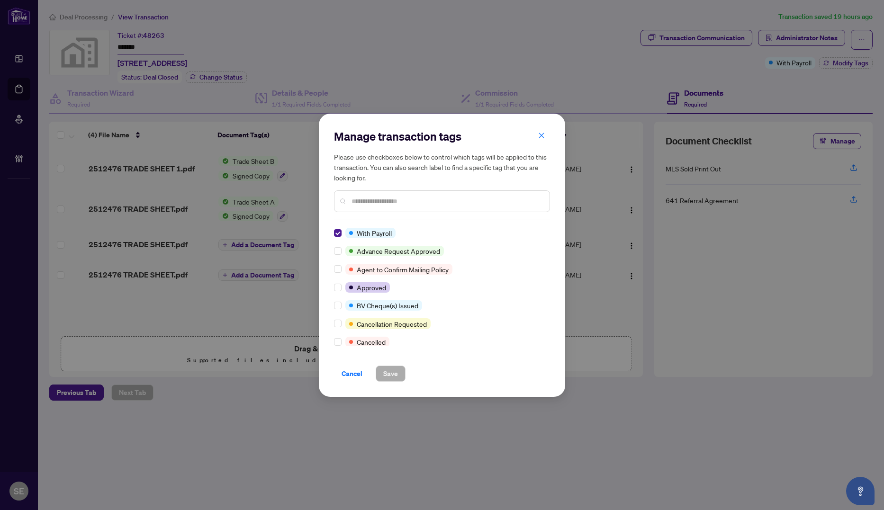
click at [342, 231] on div at bounding box center [339, 233] width 11 height 10
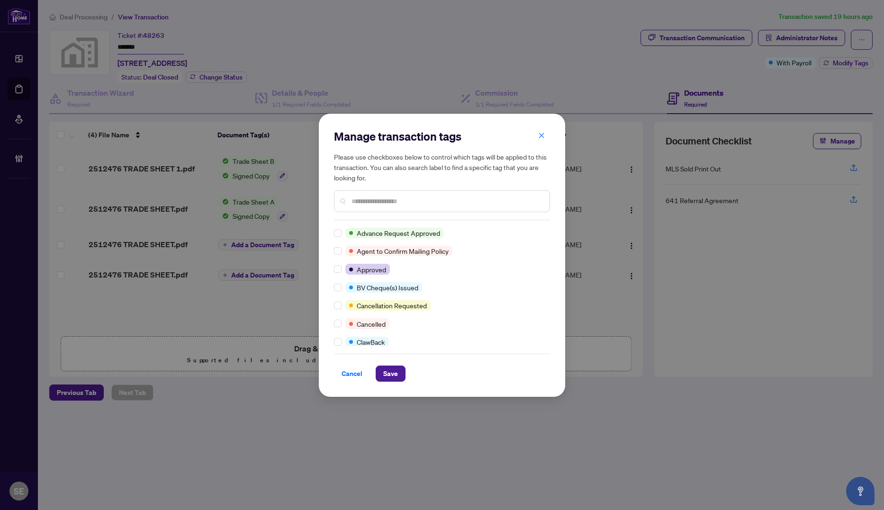
click at [378, 202] on input "text" at bounding box center [447, 201] width 191 height 10
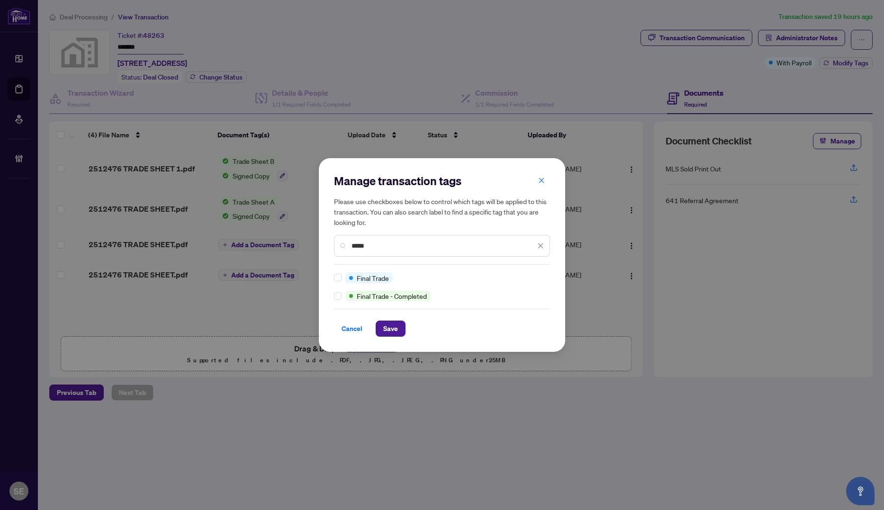
type input "*****"
click at [381, 328] on button "Save" at bounding box center [391, 329] width 30 height 16
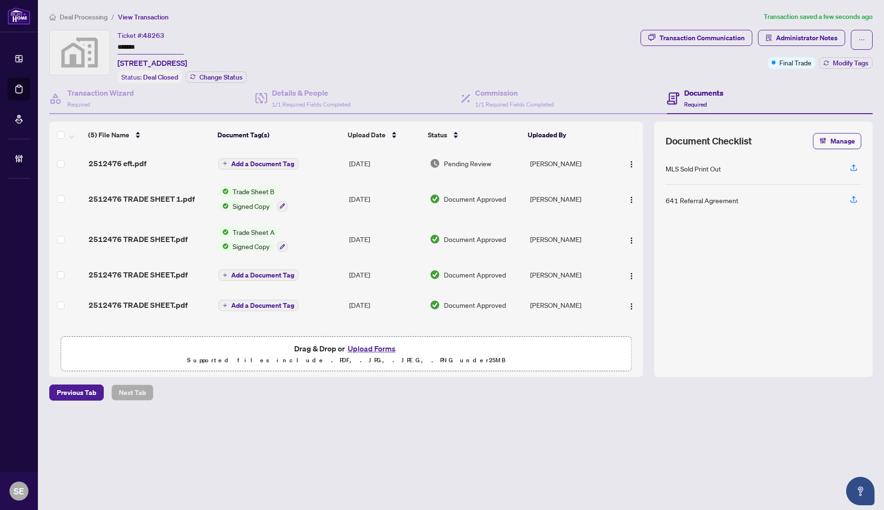
click at [567, 160] on td "[PERSON_NAME]" at bounding box center [571, 163] width 89 height 30
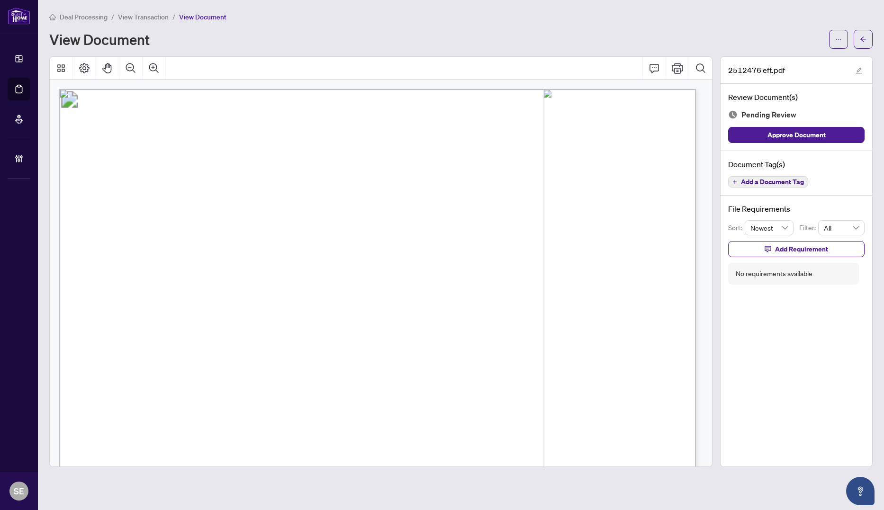
drag, startPoint x: 781, startPoint y: 135, endPoint x: 823, endPoint y: 105, distance: 51.6
click at [781, 135] on span "Approve Document" at bounding box center [797, 134] width 58 height 15
click at [860, 40] on icon "arrow-left" at bounding box center [863, 39] width 7 height 7
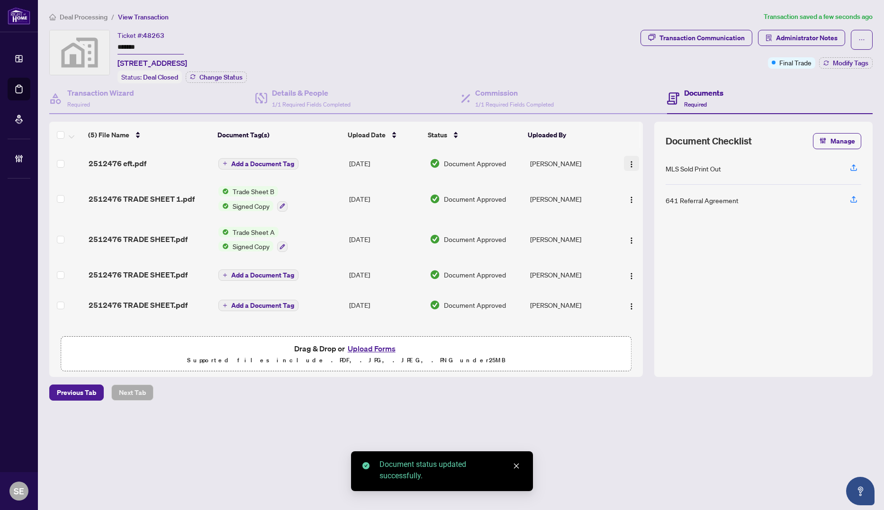
click at [620, 161] on div at bounding box center [629, 163] width 21 height 15
drag, startPoint x: 626, startPoint y: 161, endPoint x: 626, endPoint y: 173, distance: 12.8
click at [628, 161] on img "button" at bounding box center [632, 165] width 8 height 8
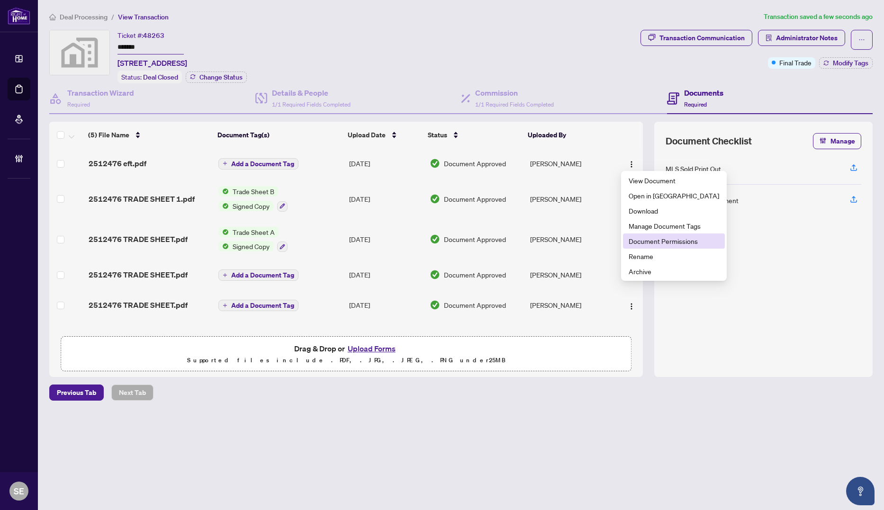
click at [663, 241] on span "Document Permissions" at bounding box center [674, 241] width 91 height 10
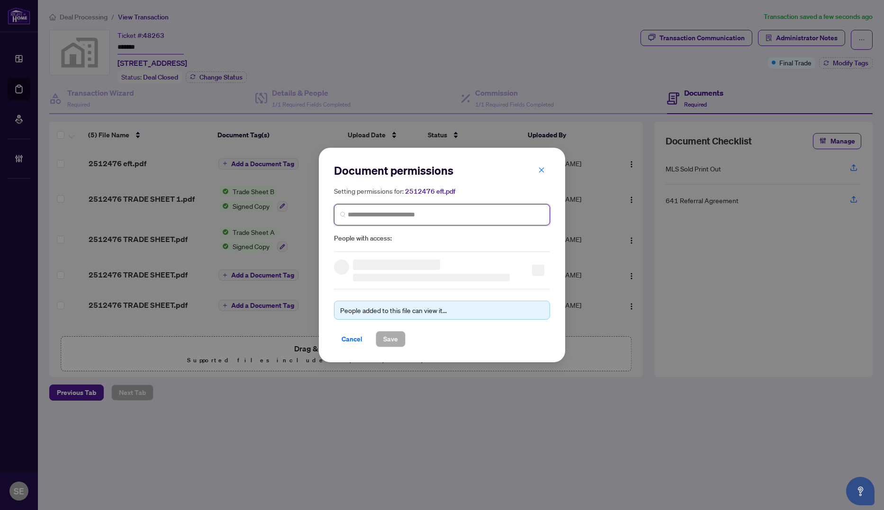
click at [383, 218] on input "search" at bounding box center [446, 215] width 196 height 10
type input "****"
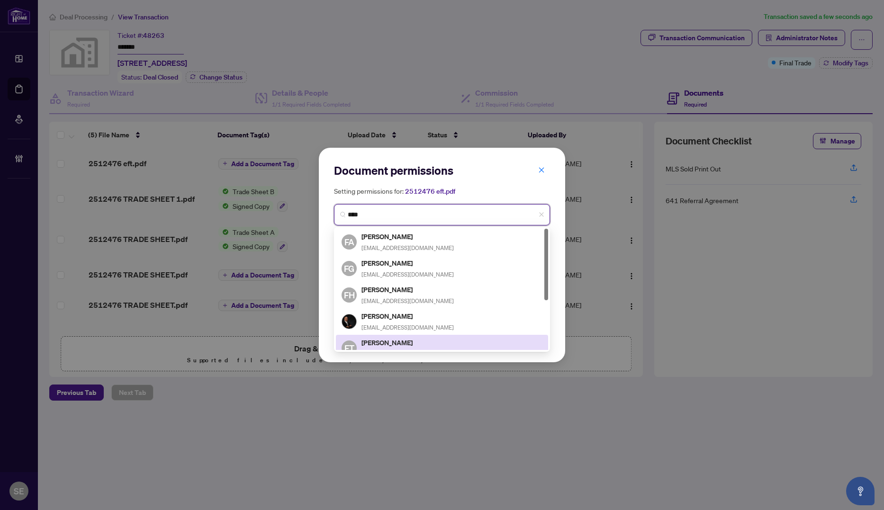
click at [410, 335] on div "FT [PERSON_NAME] [PERSON_NAME][EMAIL_ADDRESS][DOMAIN_NAME]" at bounding box center [442, 348] width 212 height 27
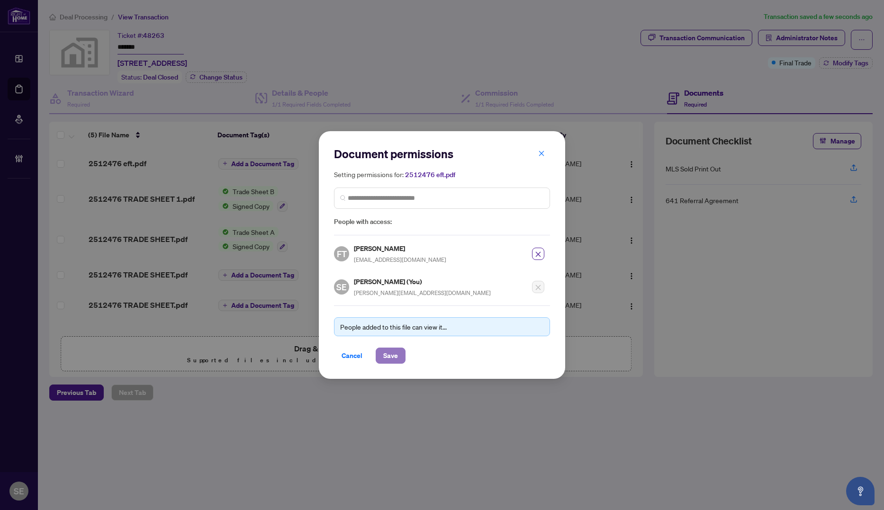
click at [390, 352] on span "Save" at bounding box center [390, 355] width 15 height 15
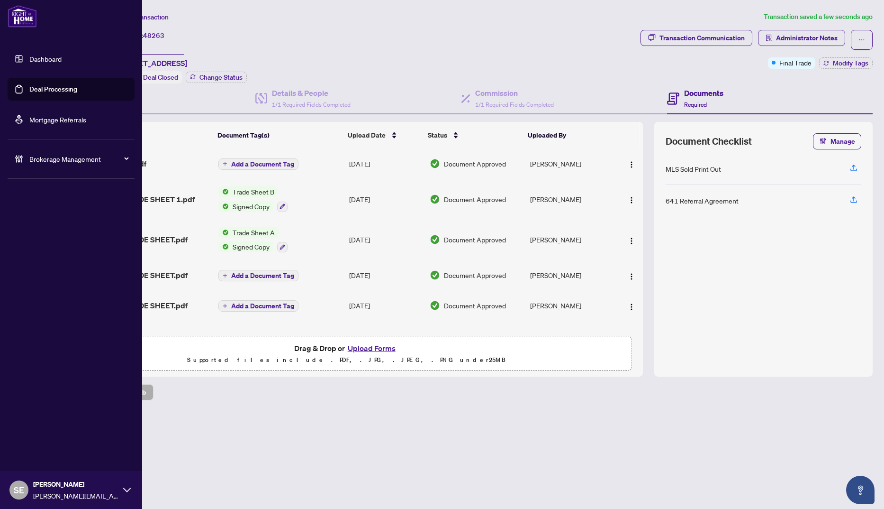
drag, startPoint x: 31, startPoint y: 92, endPoint x: 127, endPoint y: 93, distance: 95.7
click at [32, 92] on link "Deal Processing" at bounding box center [53, 89] width 48 height 9
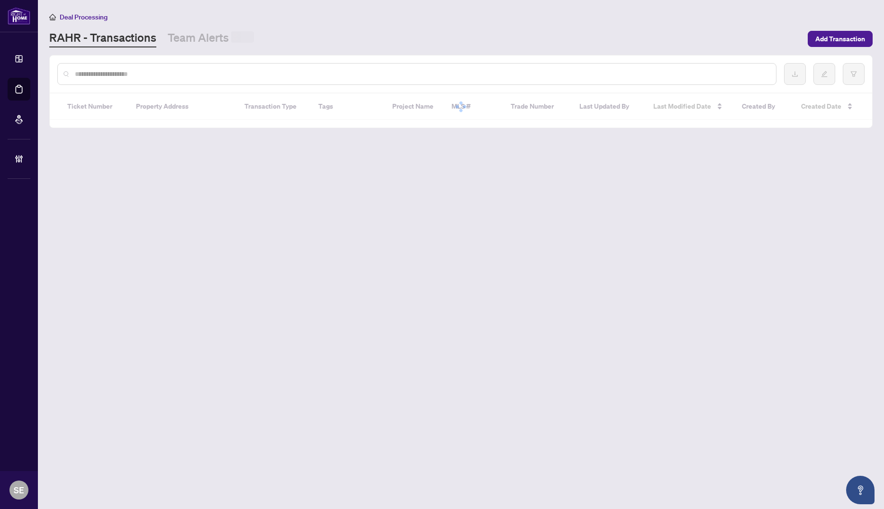
click at [292, 76] on input "text" at bounding box center [422, 74] width 694 height 10
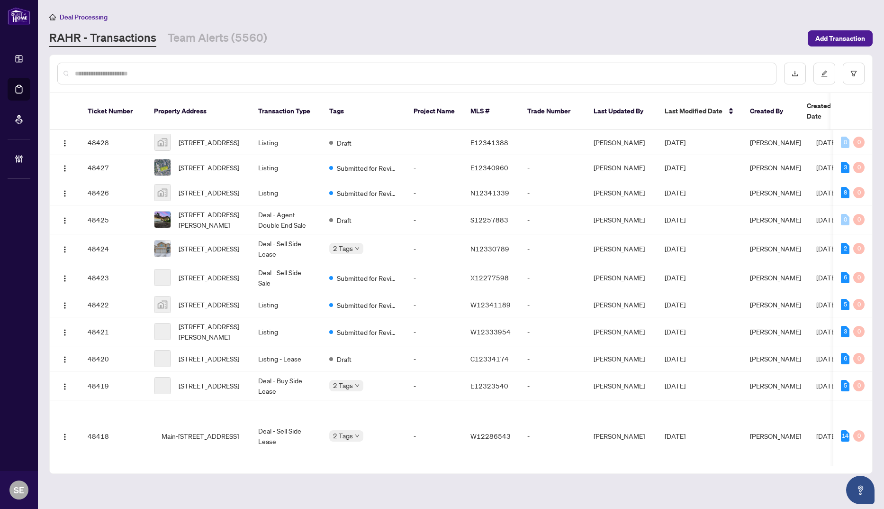
paste input "*******"
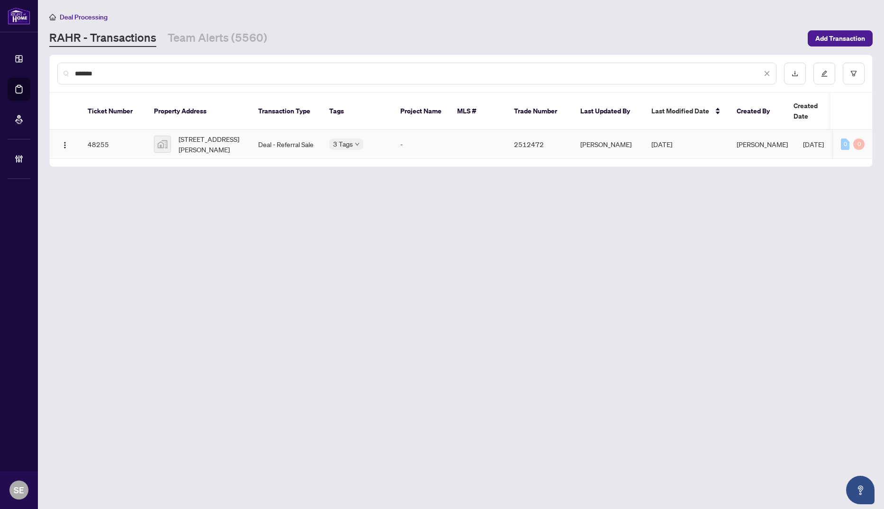
type input "*******"
click at [339, 138] on span "3 Tags" at bounding box center [343, 143] width 20 height 11
click at [299, 140] on td "Deal - Referral Sale" at bounding box center [286, 144] width 71 height 29
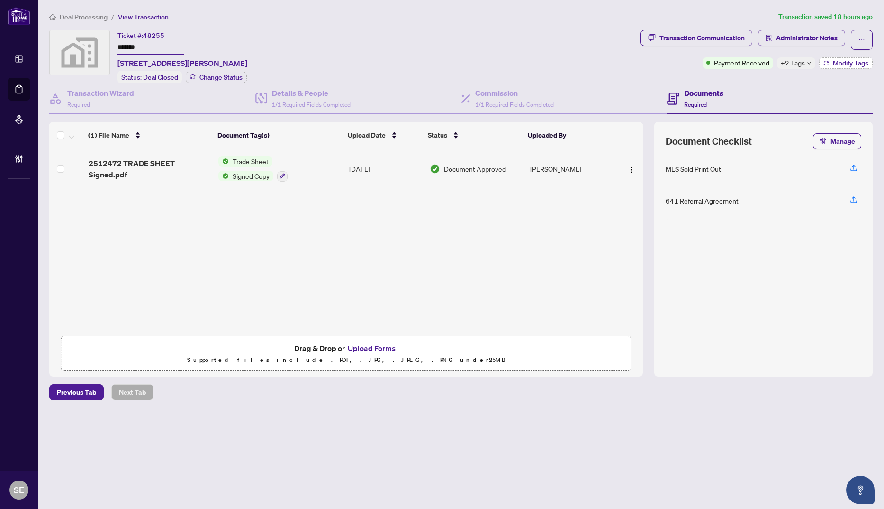
click at [855, 60] on span "Modify Tags" at bounding box center [851, 63] width 36 height 7
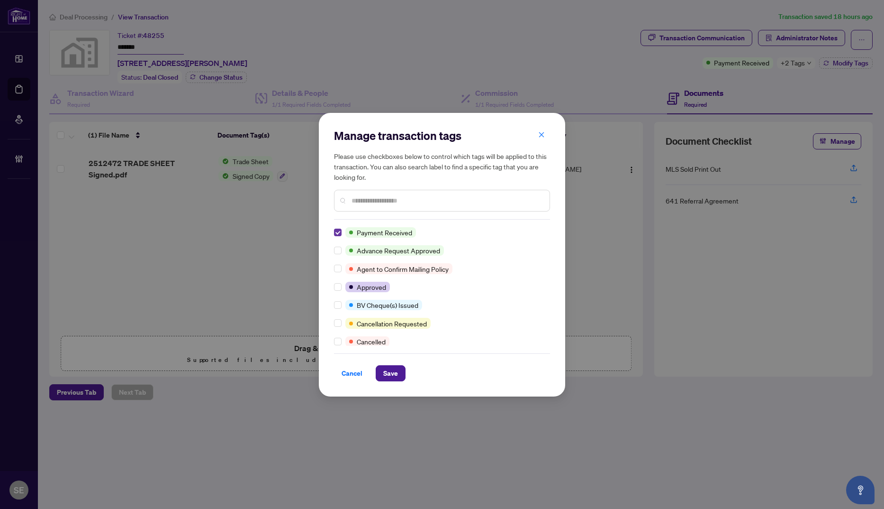
click at [337, 236] on label at bounding box center [338, 232] width 8 height 10
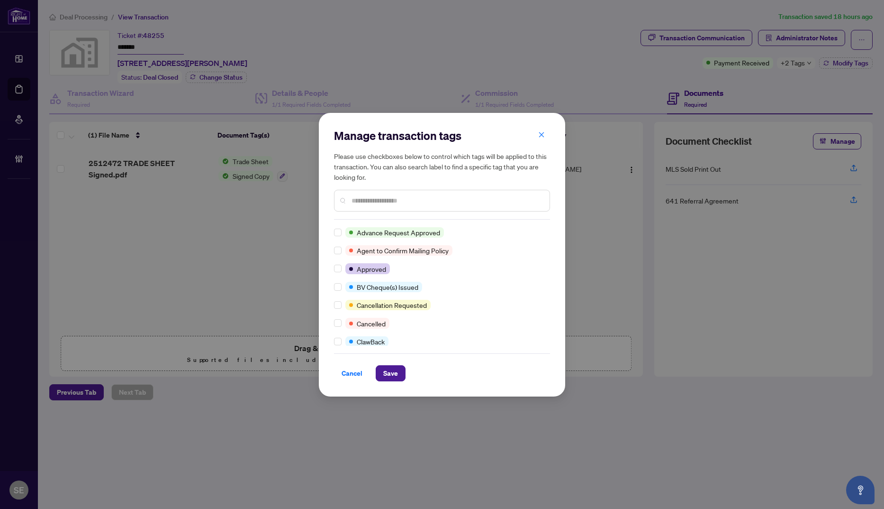
click at [381, 202] on input "text" at bounding box center [447, 200] width 191 height 10
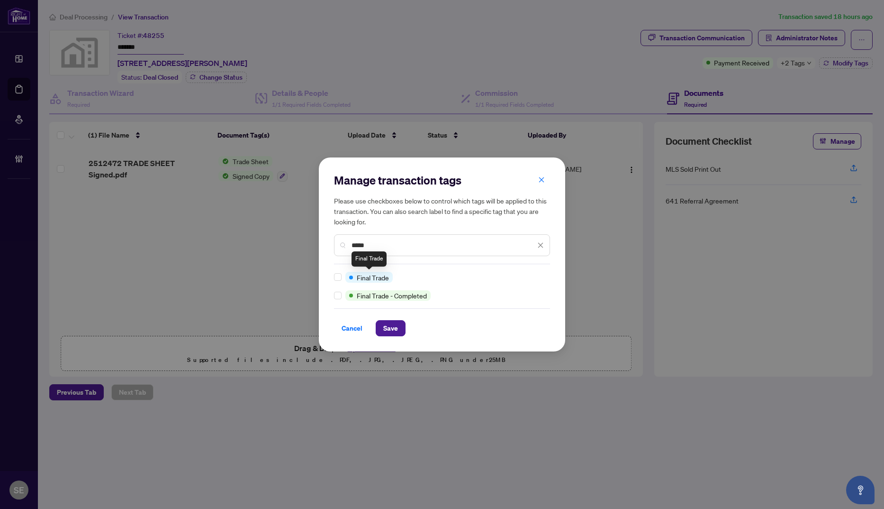
type input "*****"
click at [387, 326] on span "Save" at bounding box center [390, 327] width 15 height 15
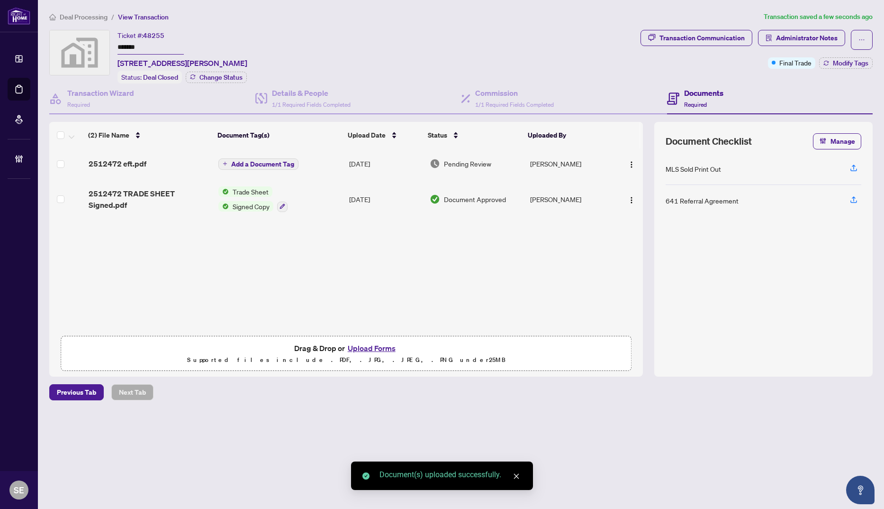
drag, startPoint x: 626, startPoint y: 163, endPoint x: 623, endPoint y: 174, distance: 11.6
click at [628, 163] on img "button" at bounding box center [632, 165] width 8 height 8
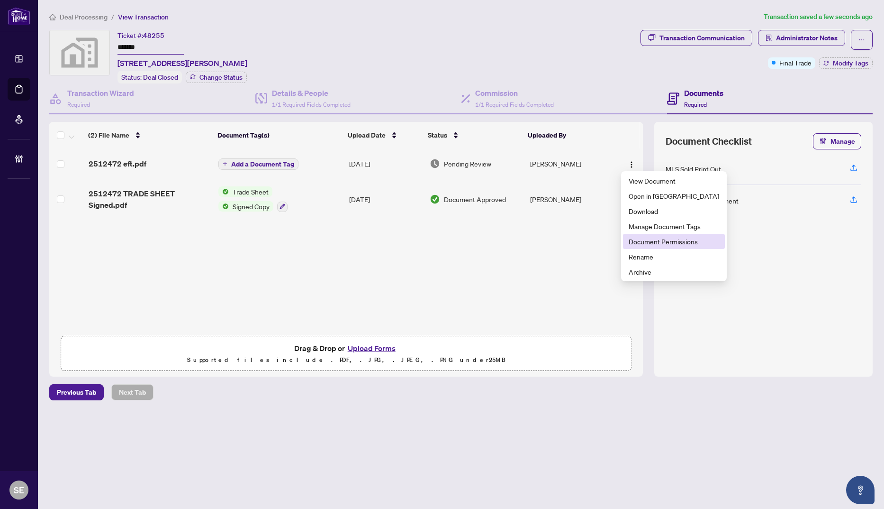
click at [661, 236] on li "Document Permissions" at bounding box center [674, 241] width 102 height 15
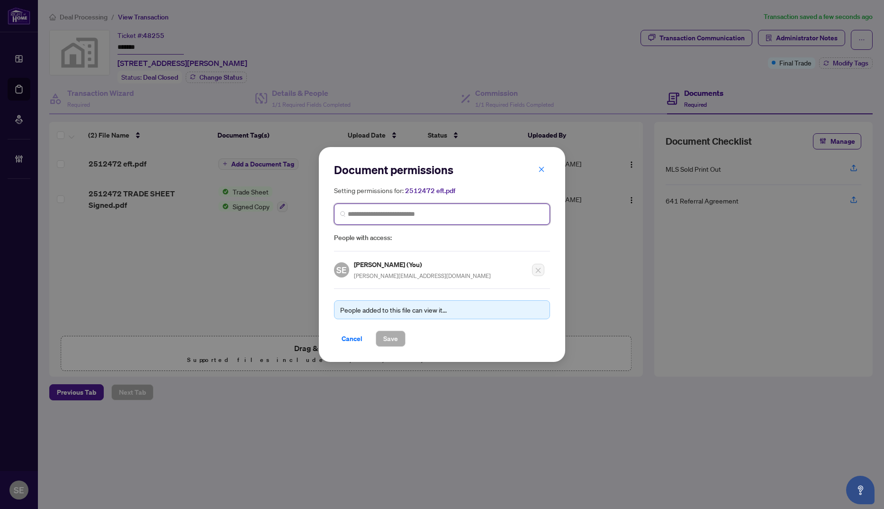
drag, startPoint x: 443, startPoint y: 215, endPoint x: 425, endPoint y: 232, distance: 25.5
click at [443, 215] on input "search" at bounding box center [446, 214] width 196 height 10
type input "********"
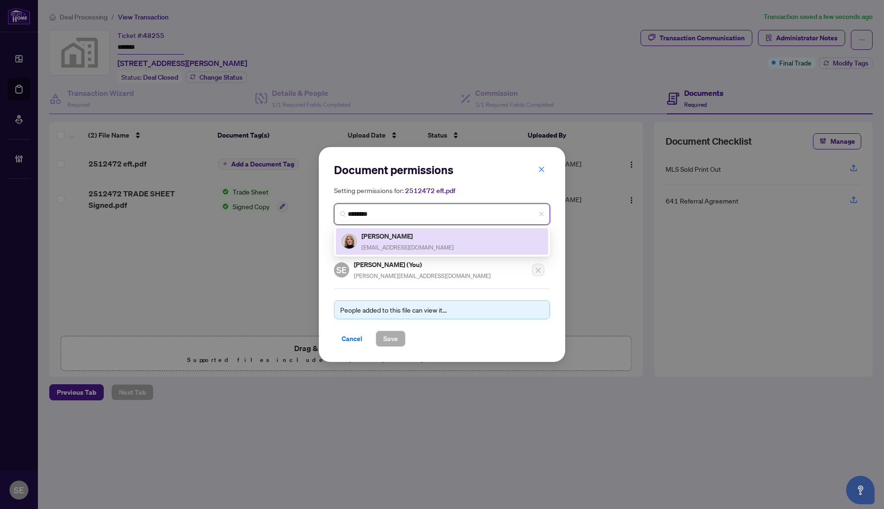
drag, startPoint x: 449, startPoint y: 238, endPoint x: 395, endPoint y: 338, distance: 113.7
click at [449, 237] on div "[PERSON_NAME] [EMAIL_ADDRESS][DOMAIN_NAME]" at bounding box center [442, 241] width 201 height 22
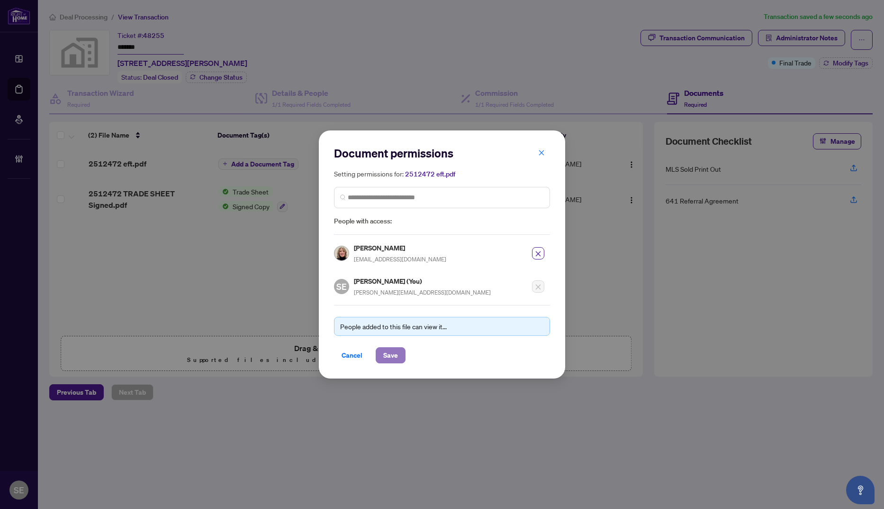
click at [392, 352] on span "Save" at bounding box center [390, 354] width 15 height 15
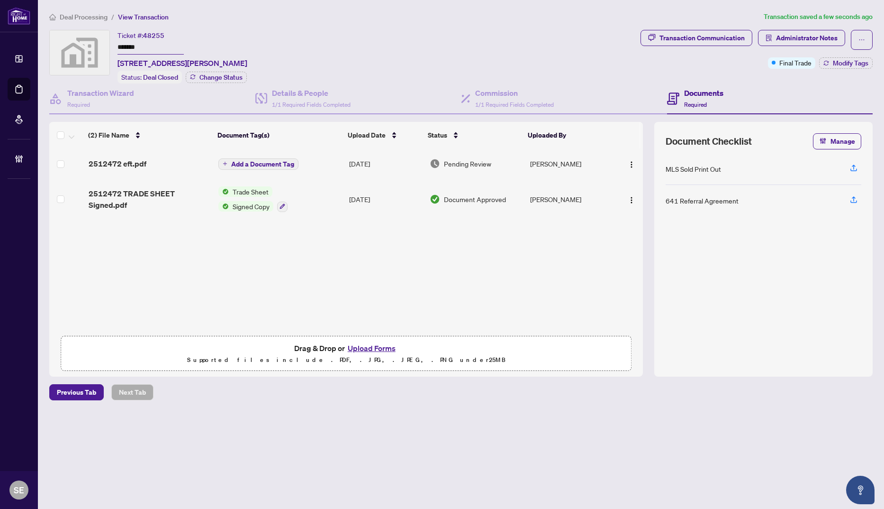
click at [495, 163] on div "Pending Review" at bounding box center [476, 163] width 93 height 10
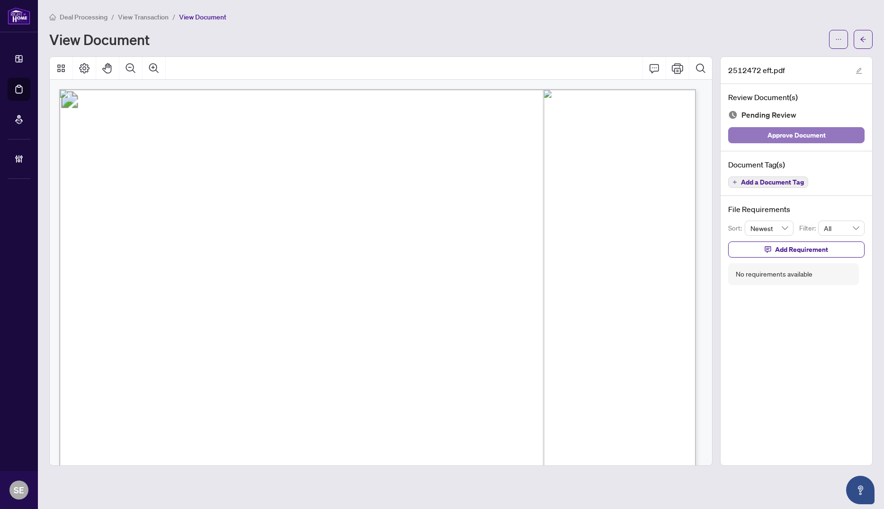
click at [818, 133] on span "Approve Document" at bounding box center [797, 134] width 58 height 15
drag, startPoint x: 865, startPoint y: 35, endPoint x: 570, endPoint y: 1, distance: 297.6
click at [856, 37] on button "button" at bounding box center [863, 39] width 19 height 19
